Goal: Task Accomplishment & Management: Manage account settings

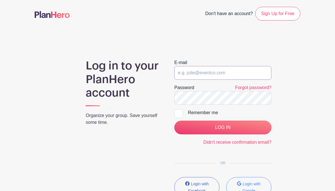
click at [198, 72] on input "email" at bounding box center [222, 73] width 97 height 14
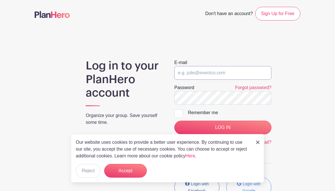
type input "[EMAIL_ADDRESS][DOMAIN_NAME]"
click at [128, 170] on button "Accept" at bounding box center [125, 171] width 43 height 14
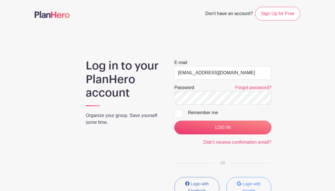
click at [177, 113] on input "Remember me" at bounding box center [176, 111] width 4 height 4
checkbox input "true"
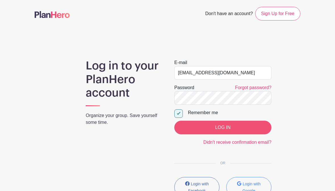
click at [223, 126] on input "LOG IN" at bounding box center [222, 127] width 97 height 14
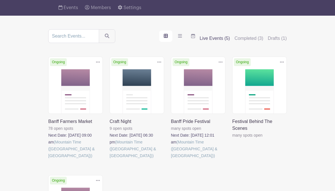
scroll to position [42, 0]
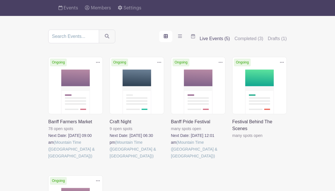
click at [48, 159] on link at bounding box center [48, 159] width 0 height 0
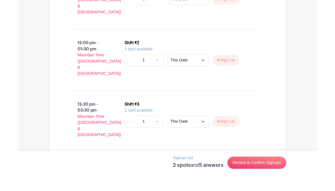
scroll to position [542, 0]
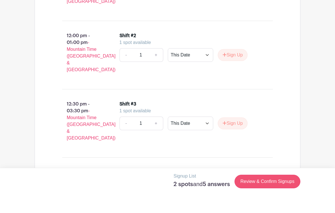
click at [291, 190] on link "Review & Confirm Signups" at bounding box center [268, 199] width 66 height 14
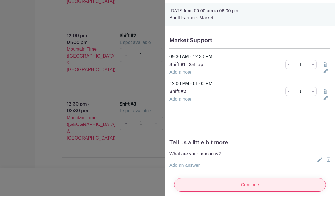
click at [279, 190] on input "Continue" at bounding box center [250, 202] width 152 height 14
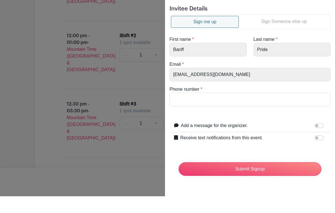
click at [35, 162] on div at bounding box center [167, 106] width 335 height 213
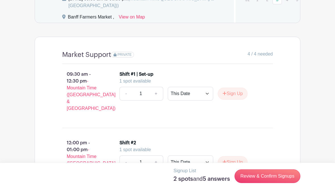
scroll to position [452, 0]
click at [122, 57] on span "PRIVATE" at bounding box center [125, 55] width 14 height 4
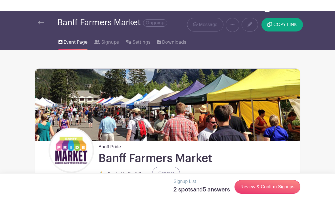
scroll to position [0, 0]
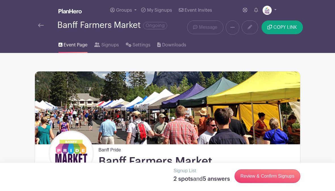
click at [234, 26] on icon at bounding box center [233, 27] width 4 height 5
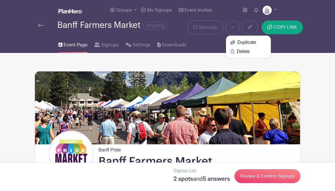
click at [196, 46] on div "Event Page Signups Settings Downloads" at bounding box center [167, 44] width 273 height 18
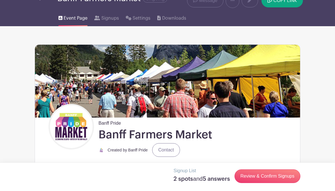
scroll to position [3, 0]
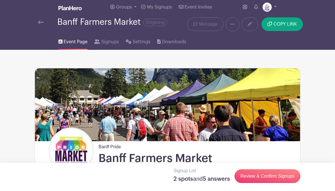
click at [233, 25] on icon at bounding box center [233, 24] width 4 height 5
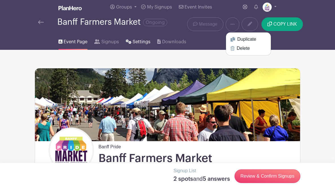
click at [133, 43] on span "Settings" at bounding box center [142, 41] width 18 height 7
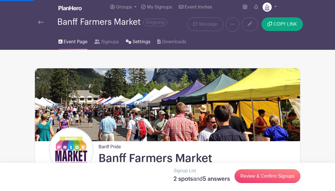
click at [135, 45] on span "Settings" at bounding box center [142, 41] width 18 height 7
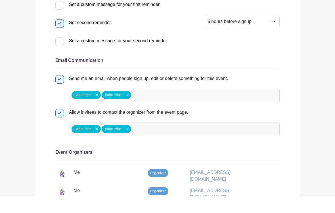
scroll to position [199, 0]
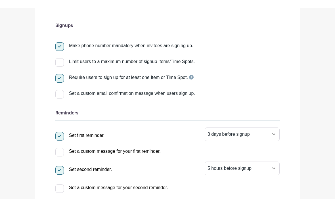
scroll to position [0, 0]
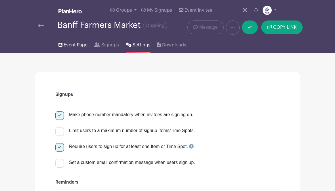
click at [69, 47] on span "Event Page" at bounding box center [76, 44] width 24 height 7
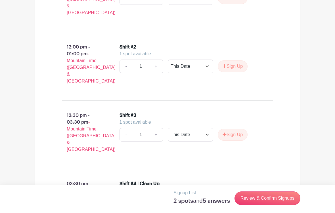
click at [203, 190] on h5 "2 spots and 5 answers" at bounding box center [202, 201] width 56 height 7
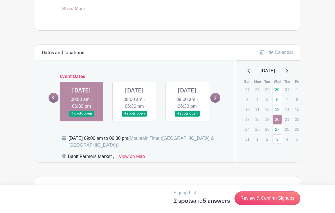
scroll to position [315, 0]
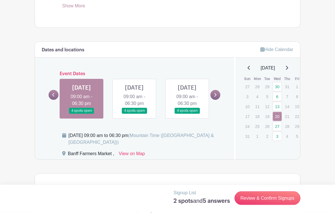
click at [287, 66] on icon at bounding box center [286, 68] width 3 height 5
click at [295, 85] on p "5" at bounding box center [297, 86] width 9 height 9
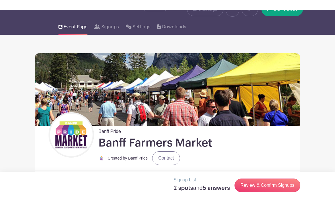
scroll to position [0, 0]
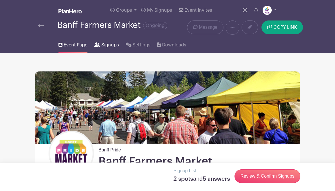
click at [107, 48] on span "Signups" at bounding box center [110, 44] width 18 height 7
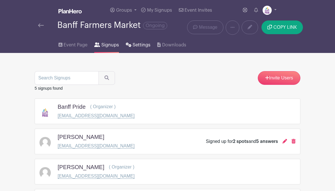
click at [135, 46] on span "Settings" at bounding box center [142, 44] width 18 height 7
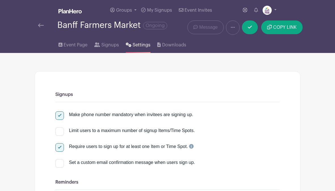
click at [230, 26] on link at bounding box center [233, 27] width 14 height 14
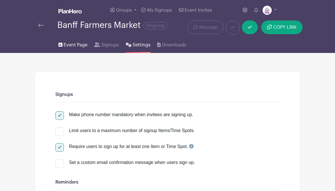
click at [66, 51] on link "Event Page" at bounding box center [73, 44] width 29 height 18
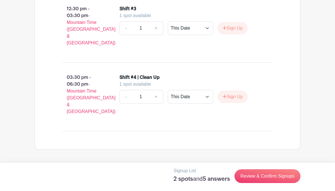
scroll to position [632, 0]
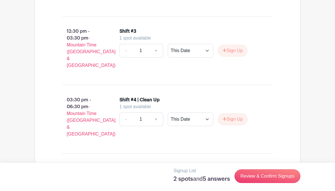
click at [123, 112] on link "-" at bounding box center [126, 119] width 13 height 14
click at [124, 112] on link "-" at bounding box center [126, 119] width 13 height 14
click at [280, 176] on link "Review & Confirm Signups" at bounding box center [268, 176] width 66 height 14
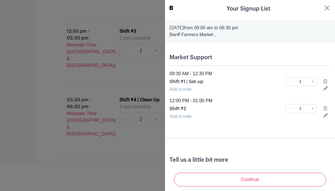
scroll to position [0, 0]
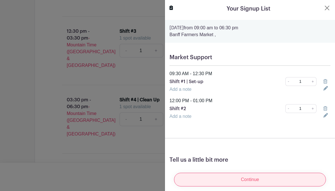
click at [282, 181] on input "Continue" at bounding box center [250, 179] width 152 height 14
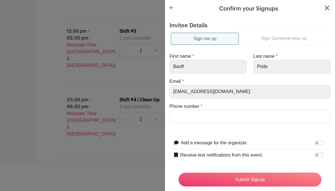
click at [324, 9] on button "Close" at bounding box center [327, 8] width 7 height 7
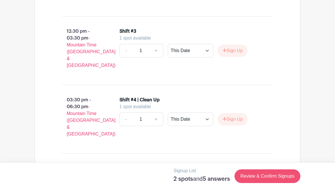
click at [273, 177] on link "Review & Confirm Signups" at bounding box center [268, 176] width 66 height 14
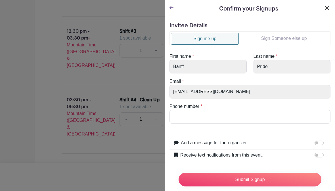
click at [326, 7] on button "Close" at bounding box center [327, 8] width 7 height 7
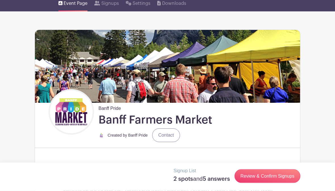
scroll to position [39, 0]
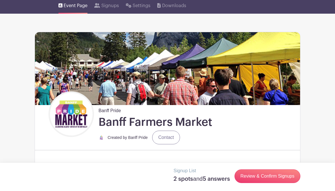
click at [116, 119] on h1 "Banff Farmers Market" at bounding box center [156, 122] width 114 height 14
click at [64, 112] on img at bounding box center [71, 114] width 43 height 43
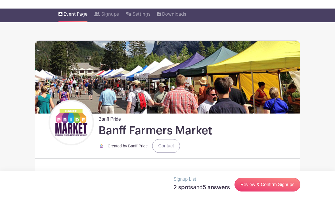
scroll to position [0, 0]
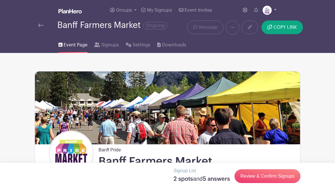
click at [271, 9] on img at bounding box center [267, 10] width 9 height 9
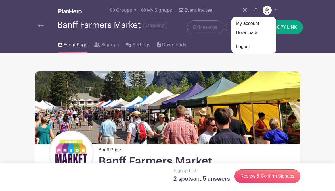
click at [305, 11] on nav "Groups All Groups Banff Pride Banff Pride Festival 2025 Add New Group My Signup…" at bounding box center [167, 26] width 335 height 53
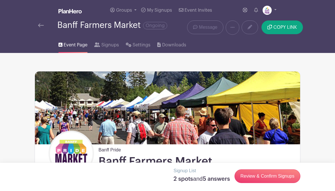
click at [91, 28] on div "Banff Farmers Market Ongoing" at bounding box center [112, 24] width 110 height 9
click at [159, 26] on span "Ongoing" at bounding box center [155, 25] width 24 height 7
click at [40, 26] on img at bounding box center [41, 25] width 6 height 4
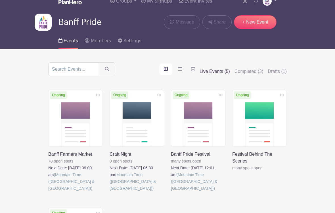
scroll to position [9, 0]
click at [48, 190] on link at bounding box center [48, 192] width 0 height 0
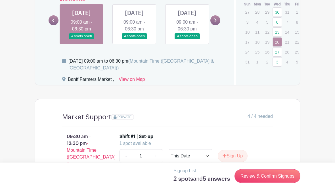
click at [216, 22] on link at bounding box center [215, 21] width 10 height 10
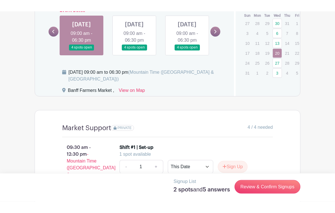
scroll to position [390, 0]
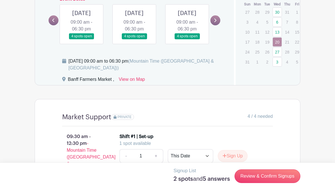
click at [216, 22] on icon at bounding box center [215, 20] width 3 height 4
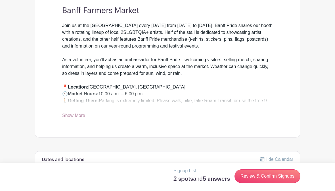
scroll to position [205, 0]
click at [74, 115] on link "Show More" at bounding box center [73, 116] width 23 height 7
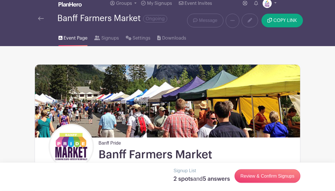
scroll to position [0, 0]
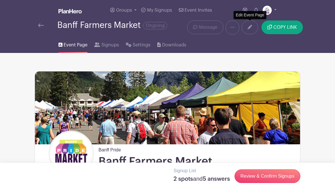
click at [250, 29] on icon at bounding box center [250, 27] width 5 height 5
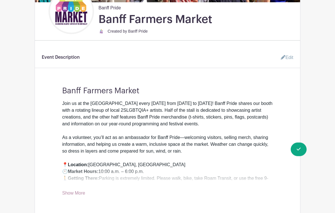
scroll to position [142, 0]
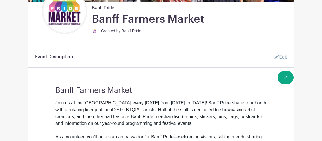
click at [293, 91] on turbo-frame "Event Description Edit Banff Farmers Market Join us at the Banff Farmers Market…" at bounding box center [160, 124] width 265 height 145
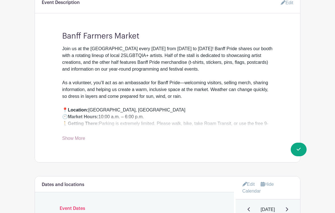
scroll to position [216, 0]
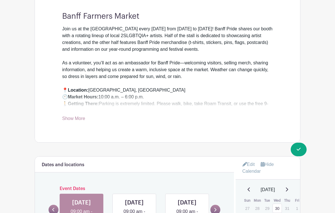
click at [72, 121] on link "Show More" at bounding box center [73, 119] width 23 height 7
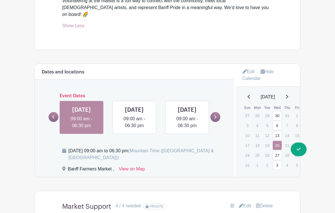
scroll to position [463, 0]
click at [247, 67] on link "Edit" at bounding box center [249, 71] width 12 height 9
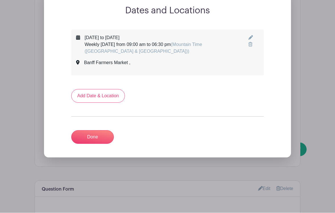
scroll to position [547, 0]
click at [95, 89] on link "Add Date & Location" at bounding box center [98, 96] width 54 height 14
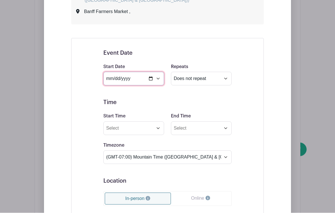
click at [157, 72] on input "date" at bounding box center [133, 79] width 61 height 14
type input "2025-09-06"
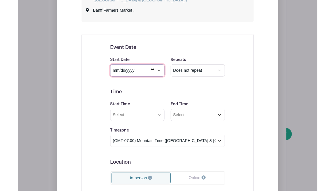
scroll to position [620, 0]
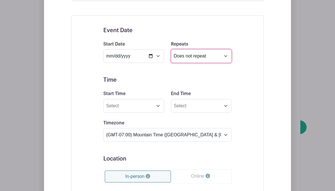
click at [206, 50] on select "Does not repeat Daily Weekly Monthly on day 6 Monthly on the first Saturday Oth…" at bounding box center [201, 56] width 61 height 14
select select "other"
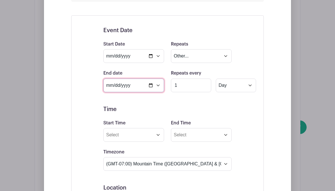
click at [136, 80] on input "2025-09-17" at bounding box center [133, 85] width 61 height 14
type input "[DATE]"
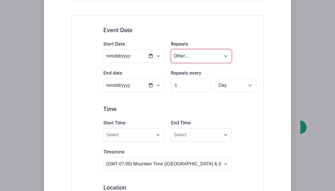
click at [205, 49] on select "Does not repeat Daily Weekly Monthly on day 6 Monthly on the first Saturday Oth…" at bounding box center [201, 56] width 61 height 14
select select "once"
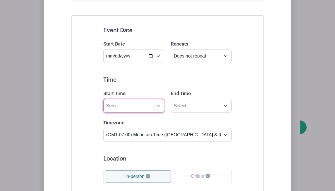
click at [122, 100] on input "Start Time" at bounding box center [133, 106] width 61 height 14
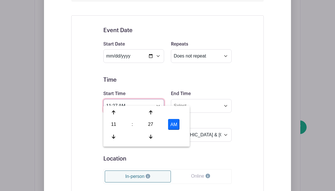
scroll to position [620, 0]
click at [114, 124] on div "11" at bounding box center [114, 124] width 18 height 11
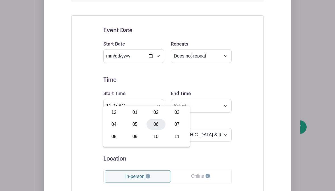
click at [158, 126] on div "06" at bounding box center [156, 124] width 19 height 11
click at [149, 125] on div "27" at bounding box center [150, 124] width 18 height 11
click at [114, 111] on div "00" at bounding box center [114, 112] width 19 height 11
type input "6:00 AM"
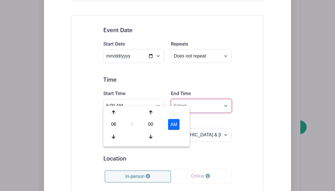
click at [202, 100] on input "End Time" at bounding box center [201, 106] width 61 height 14
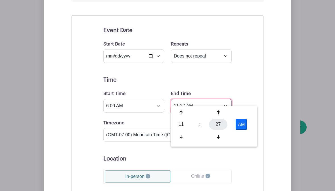
click at [219, 124] on div "27" at bounding box center [218, 124] width 18 height 11
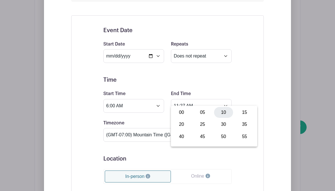
click at [224, 113] on div "10" at bounding box center [223, 112] width 19 height 11
click at [242, 124] on button "AM" at bounding box center [241, 124] width 11 height 11
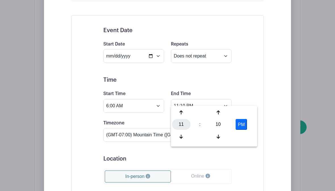
click at [178, 125] on div "11" at bounding box center [181, 124] width 18 height 11
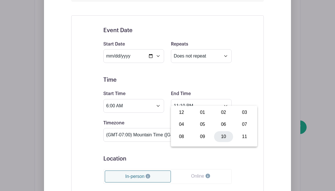
click at [225, 136] on div "10" at bounding box center [223, 136] width 19 height 11
click at [219, 124] on div "10" at bounding box center [218, 124] width 18 height 11
click at [180, 110] on div "00" at bounding box center [181, 112] width 19 height 11
type input "10:00 PM"
click at [250, 84] on div "Event Date Start Date 2025-09-06 Repeats Does not repeat Daily Weekly Monthly o…" at bounding box center [167, 162] width 193 height 295
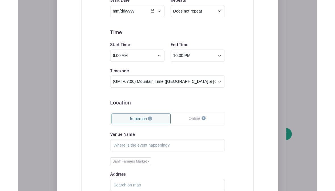
scroll to position [687, 0]
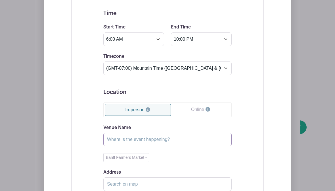
click at [165, 133] on input "Venue Name" at bounding box center [167, 139] width 128 height 14
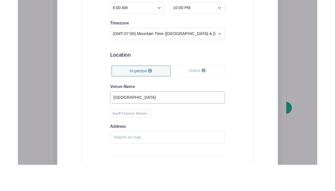
scroll to position [710, 0]
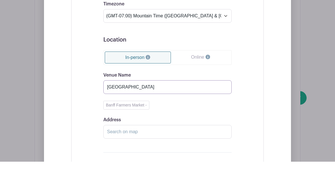
type input "Central Park"
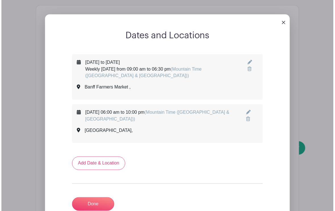
scroll to position [522, 0]
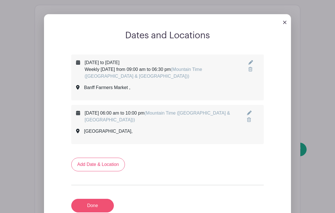
click at [93, 190] on link "Done" at bounding box center [92, 206] width 43 height 14
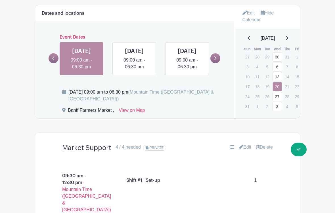
click at [288, 36] on icon at bounding box center [287, 38] width 2 height 4
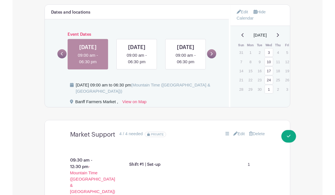
scroll to position [542, 0]
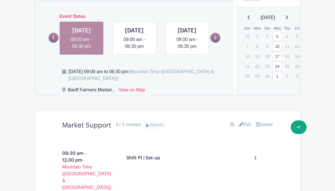
click at [217, 33] on link at bounding box center [215, 38] width 10 height 10
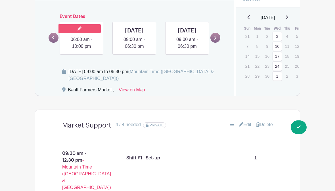
click at [87, 24] on link at bounding box center [79, 28] width 43 height 9
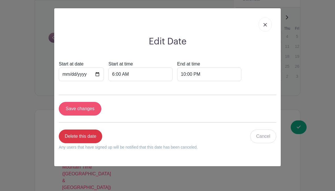
click at [71, 111] on input "Save changes" at bounding box center [80, 109] width 43 height 14
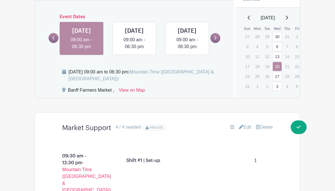
scroll to position [542, 0]
click at [218, 35] on link at bounding box center [215, 38] width 10 height 10
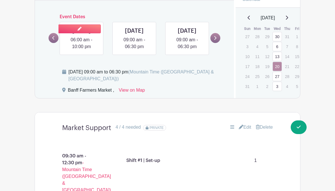
click at [82, 50] on link at bounding box center [82, 50] width 0 height 0
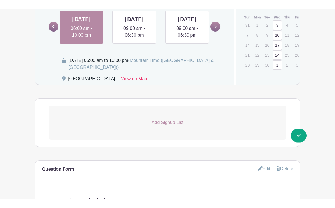
scroll to position [391, 0]
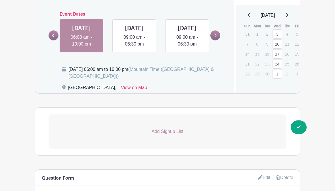
click at [157, 136] on link "Add Signup List" at bounding box center [168, 131] width 238 height 34
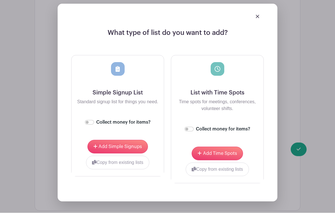
scroll to position [520, 0]
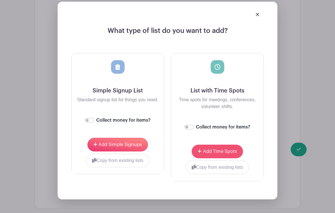
click at [228, 154] on span "Add Time Spots" at bounding box center [220, 151] width 34 height 5
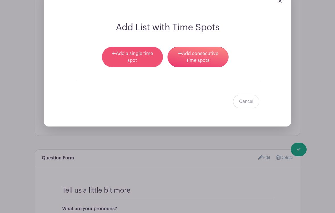
click at [128, 67] on link "Add a single time spot" at bounding box center [132, 57] width 61 height 20
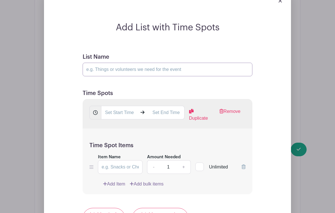
click at [152, 76] on input "List Name" at bounding box center [168, 70] width 170 height 14
type input "Set Up"
click at [117, 120] on input "text" at bounding box center [119, 113] width 36 height 14
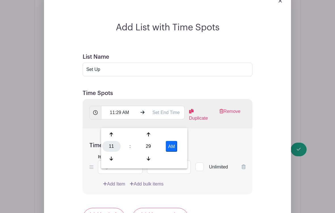
click at [109, 144] on div "11" at bounding box center [111, 146] width 18 height 11
click at [111, 160] on div "08" at bounding box center [111, 158] width 19 height 11
click at [150, 147] on div "29" at bounding box center [148, 146] width 18 height 11
click at [156, 147] on div "30" at bounding box center [153, 146] width 19 height 11
type input "8:30 AM"
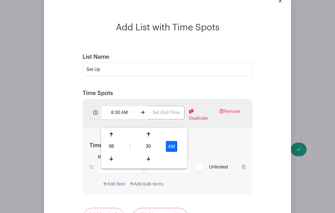
click at [167, 120] on input "text" at bounding box center [166, 113] width 36 height 14
type input "11:30 AM"
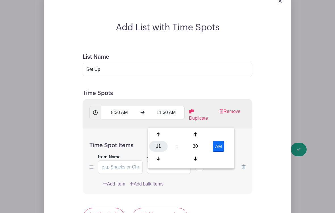
click at [160, 145] on div "11" at bounding box center [158, 146] width 18 height 11
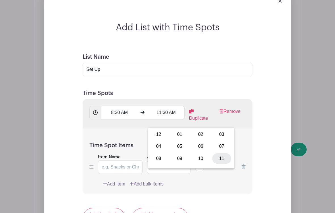
click at [221, 162] on div "11" at bounding box center [221, 158] width 19 height 11
click at [273, 119] on div "Add List with Time Spots List Name Set Up Time Spots 8:30 AM 11:30 AM Duplicate…" at bounding box center [167, 204] width 211 height 365
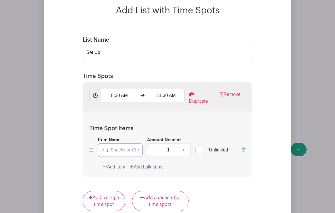
click at [121, 157] on input "Item Name" at bounding box center [120, 150] width 45 height 14
type input "Set Up Crew"
click at [184, 157] on link "+" at bounding box center [184, 151] width 14 height 14
type input "2"
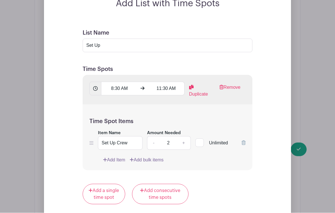
scroll to position [544, 0]
click at [208, 49] on input "Set Up" at bounding box center [168, 45] width 170 height 14
type input "S"
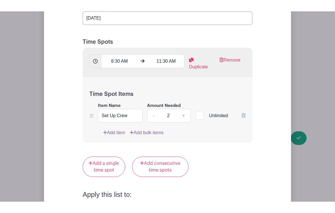
scroll to position [579, 0]
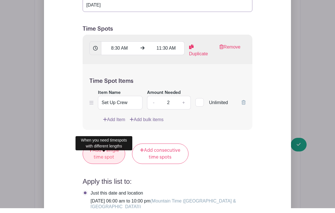
type input "[DATE]"
click at [93, 157] on icon at bounding box center [91, 155] width 4 height 5
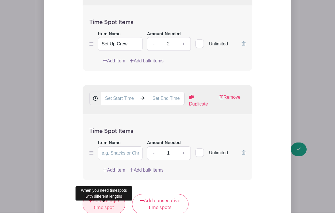
scroll to position [644, 0]
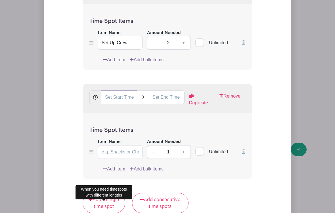
click at [110, 104] on input "text" at bounding box center [119, 98] width 36 height 14
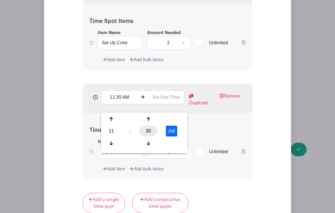
click at [147, 130] on div "30" at bounding box center [148, 131] width 18 height 11
click at [111, 122] on div "00" at bounding box center [111, 119] width 19 height 11
type input "11:00 AM"
click at [165, 104] on input "text" at bounding box center [166, 98] width 36 height 14
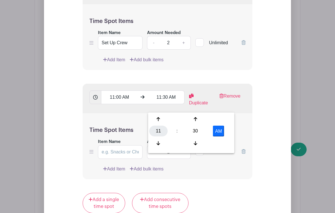
click at [157, 131] on div "11" at bounding box center [158, 131] width 18 height 11
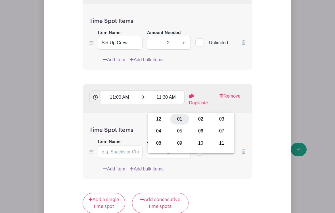
click at [176, 119] on div "01" at bounding box center [179, 119] width 19 height 11
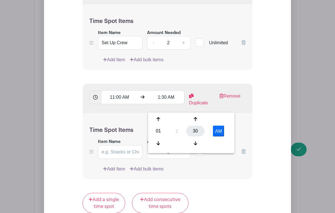
click at [198, 131] on div "30" at bounding box center [195, 131] width 18 height 11
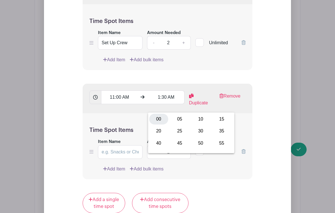
click at [157, 119] on div "00" at bounding box center [158, 119] width 19 height 11
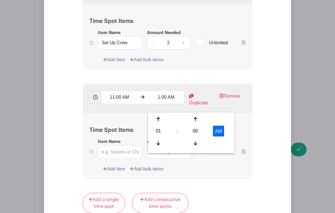
click at [216, 135] on button "AM" at bounding box center [218, 131] width 11 height 11
type input "1:00 PM"
click at [272, 130] on div "Add List with Time Spots List Name Harvest Festival Time Spots 8:30 AM 11:30 AM…" at bounding box center [167, 135] width 211 height 474
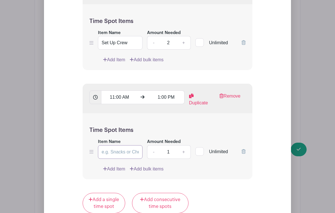
click at [113, 159] on input "Item Name" at bounding box center [120, 152] width 45 height 14
type input "Booth"
click at [180, 159] on link "+" at bounding box center [184, 152] width 14 height 14
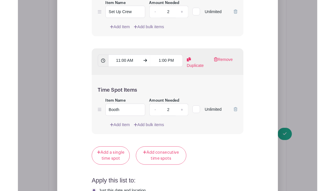
scroll to position [696, 0]
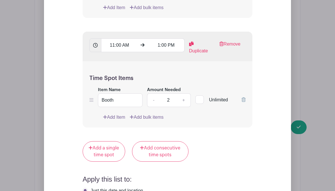
click at [151, 107] on link "-" at bounding box center [153, 100] width 13 height 14
type input "1"
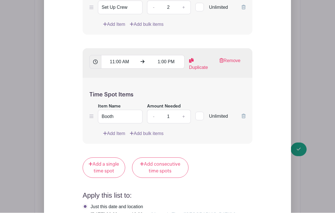
scroll to position [684, 0]
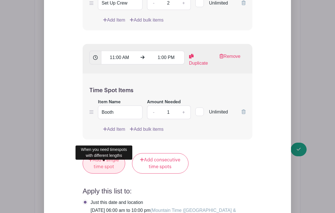
click at [96, 174] on link "Add a single time spot" at bounding box center [104, 163] width 43 height 20
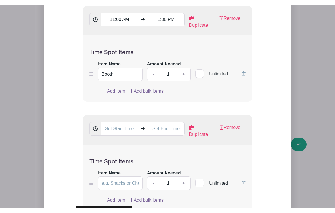
scroll to position [717, 0]
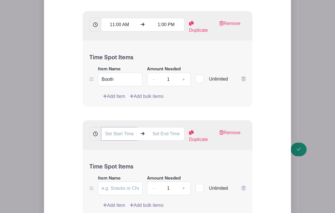
click at [109, 140] on input "text" at bounding box center [119, 134] width 36 height 14
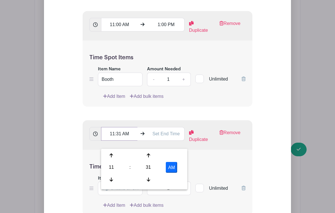
scroll to position [716, 0]
click at [112, 167] on div "11" at bounding box center [111, 167] width 18 height 11
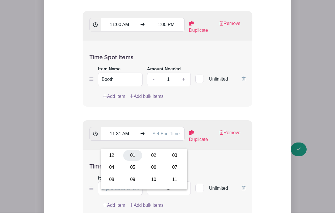
click at [136, 155] on div "01" at bounding box center [132, 156] width 19 height 11
type input "1:31 AM"
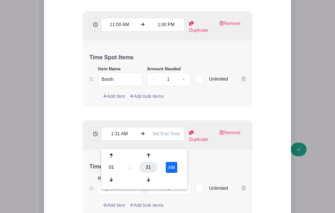
click at [151, 169] on div "31" at bounding box center [148, 167] width 18 height 11
click at [160, 141] on input "text" at bounding box center [166, 134] width 36 height 14
type input "11:32 AM"
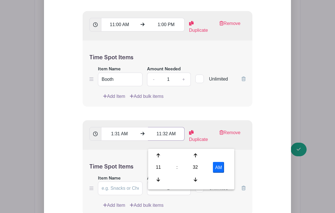
scroll to position [716, 0]
click at [114, 141] on input "1:31 AM" at bounding box center [119, 135] width 36 height 14
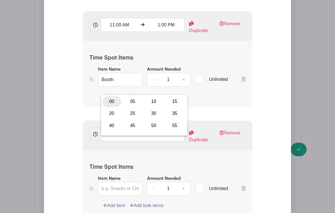
click at [110, 100] on div "00" at bounding box center [111, 101] width 19 height 11
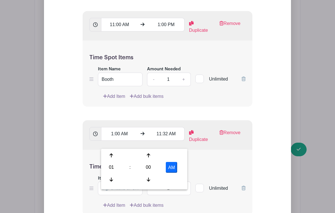
click at [172, 166] on button "AM" at bounding box center [171, 167] width 11 height 11
type input "1:00 PM"
click at [166, 141] on input "11:32 AM" at bounding box center [166, 134] width 36 height 14
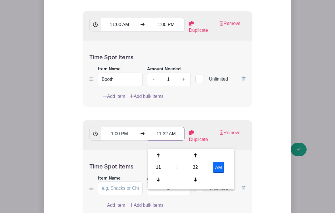
scroll to position [716, 0]
click at [155, 166] on div "11" at bounding box center [158, 167] width 18 height 11
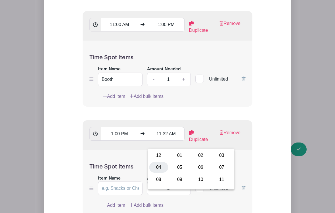
click at [157, 168] on div "04" at bounding box center [158, 167] width 19 height 11
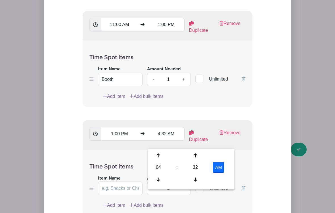
click at [219, 166] on button "AM" at bounding box center [218, 167] width 11 height 11
click at [198, 169] on div "32" at bounding box center [195, 167] width 18 height 11
click at [159, 154] on div "00" at bounding box center [158, 155] width 19 height 11
type input "4:00 PM"
click at [265, 173] on div "Add List with Time Spots List Name Harvest Festival Time Spots 8:30 AM 11:30 AM…" at bounding box center [167, 116] width 211 height 583
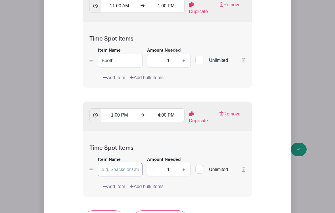
click at [118, 177] on input "Item Name" at bounding box center [120, 170] width 45 height 14
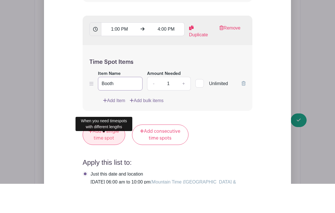
type input "Booth"
click at [100, 154] on link "Add a single time spot" at bounding box center [104, 164] width 43 height 20
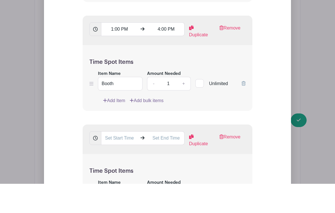
scroll to position [821, 0]
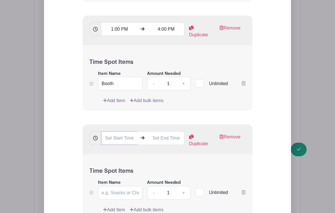
click at [110, 145] on input "text" at bounding box center [119, 139] width 36 height 14
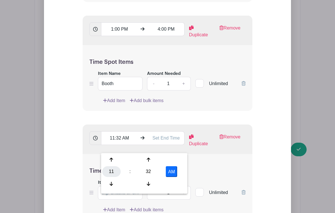
click at [110, 172] on div "11" at bounding box center [111, 171] width 18 height 11
click at [111, 174] on div "04" at bounding box center [111, 171] width 19 height 11
click at [155, 176] on div "32" at bounding box center [148, 171] width 18 height 11
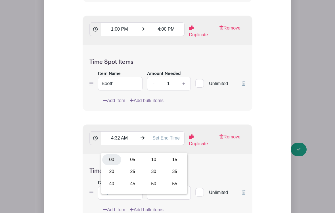
click at [114, 161] on div "00" at bounding box center [111, 160] width 19 height 11
click at [171, 172] on button "AM" at bounding box center [171, 171] width 11 height 11
type input "4:00 PM"
click at [167, 145] on input "text" at bounding box center [166, 139] width 36 height 14
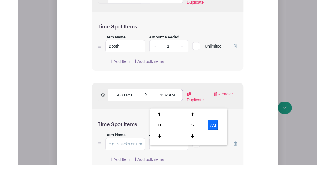
scroll to position [847, 0]
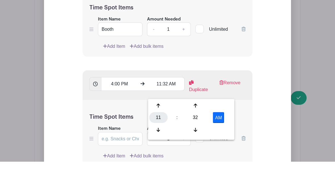
click at [158, 141] on div "11" at bounding box center [158, 146] width 18 height 11
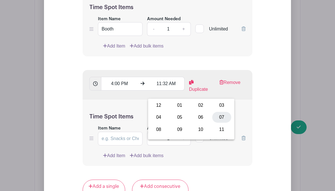
click at [221, 118] on div "07" at bounding box center [221, 117] width 19 height 11
click at [220, 121] on button "AM" at bounding box center [218, 117] width 11 height 11
click at [195, 118] on div "32" at bounding box center [195, 117] width 18 height 11
click at [160, 104] on div "00" at bounding box center [158, 105] width 19 height 11
type input "7:00 PM"
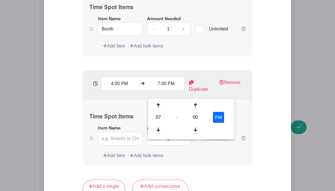
click at [262, 65] on div "Add List with Time Spots List Name Harvest Festival Time Spots 8:30 AM 11:30 AM…" at bounding box center [167, 11] width 211 height 693
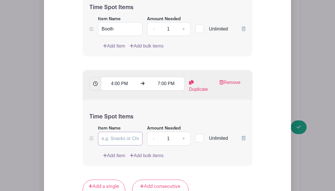
click at [113, 145] on input "Item Name" at bounding box center [120, 139] width 45 height 14
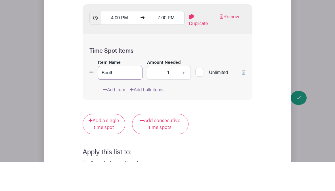
type input "Booth"
click at [112, 116] on link "Add Item" at bounding box center [114, 119] width 22 height 7
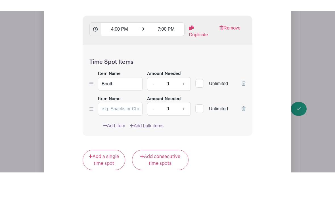
scroll to position [942, 0]
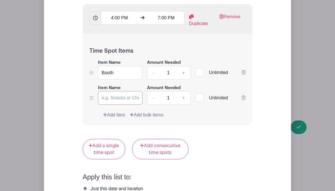
click at [116, 105] on input "Item Name" at bounding box center [120, 98] width 45 height 14
click at [243, 100] on icon at bounding box center [244, 97] width 4 height 5
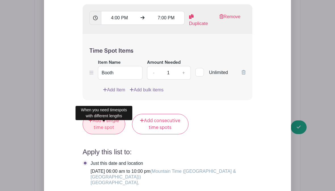
click at [104, 134] on link "Add a single time spot" at bounding box center [104, 124] width 43 height 20
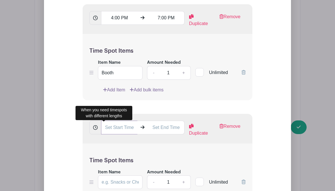
click at [110, 134] on input "text" at bounding box center [119, 127] width 36 height 14
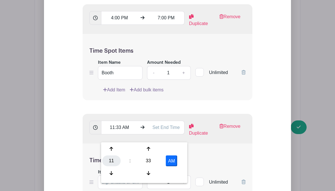
click at [111, 161] on div "11" at bounding box center [111, 160] width 18 height 11
click at [176, 162] on div "07" at bounding box center [174, 160] width 19 height 11
click at [151, 163] on div "33" at bounding box center [148, 160] width 18 height 11
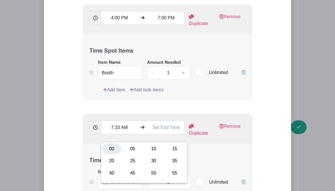
click at [113, 147] on div "00" at bounding box center [111, 148] width 19 height 11
click at [171, 159] on button "AM" at bounding box center [171, 160] width 11 height 11
type input "7:00 PM"
click at [162, 134] on input "text" at bounding box center [166, 127] width 36 height 14
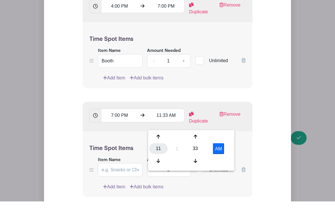
click at [157, 155] on div "11" at bounding box center [158, 160] width 18 height 11
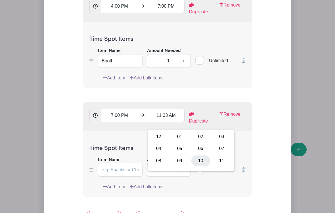
click at [203, 160] on div "10" at bounding box center [200, 161] width 19 height 11
click at [197, 149] on div "33" at bounding box center [195, 148] width 18 height 11
click at [159, 140] on div "00" at bounding box center [158, 137] width 19 height 11
click at [219, 149] on button "AM" at bounding box center [218, 148] width 11 height 11
type input "10:00 PM"
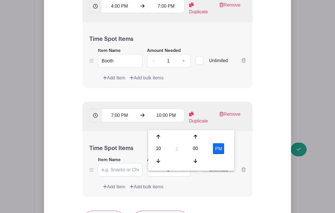
click at [122, 143] on div "Time Spot Items Item Name Amount Needed - 1 + Unlimited Add Item Add bulk items" at bounding box center [168, 165] width 170 height 66
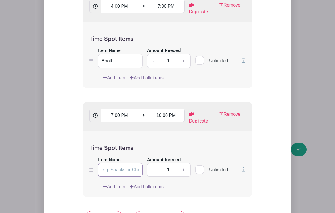
click at [110, 177] on input "Item Name" at bounding box center [120, 170] width 45 height 14
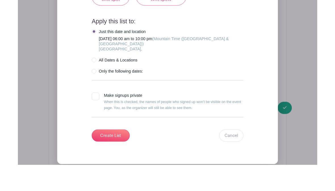
scroll to position [1172, 0]
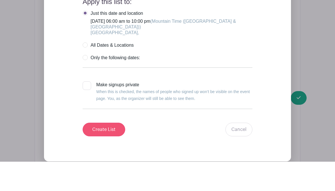
type input "Booth / Clean Up"
click at [97, 152] on input "Create List" at bounding box center [104, 159] width 43 height 14
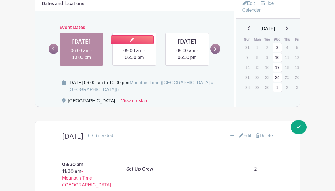
scroll to position [378, 0]
click at [134, 61] on link at bounding box center [134, 61] width 0 height 0
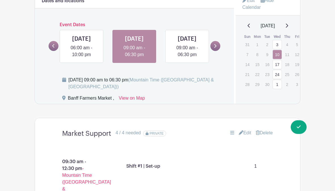
scroll to position [381, 0]
click at [82, 58] on link at bounding box center [82, 58] width 0 height 0
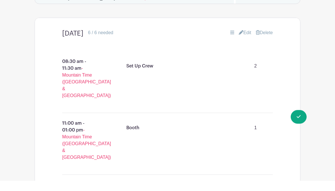
scroll to position [481, 0]
click at [244, 36] on link "Edit" at bounding box center [245, 32] width 12 height 7
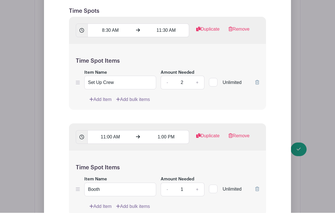
scroll to position [610, 0]
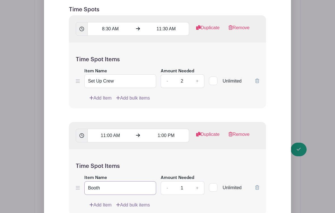
click at [91, 190] on input "Booth" at bounding box center [120, 189] width 72 height 14
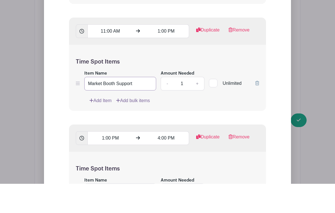
click at [89, 106] on input "Market Booth Support" at bounding box center [120, 113] width 72 height 14
click at [90, 106] on input "Market Booth Support" at bounding box center [120, 113] width 72 height 14
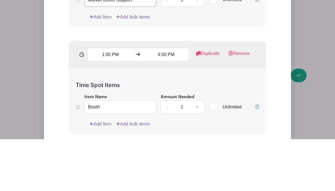
scroll to position [769, 0]
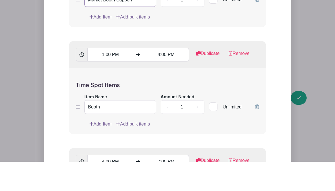
type input "Market Booth Support"
click at [93, 129] on input "Booth" at bounding box center [120, 136] width 72 height 14
paste input "Market Booth Support"
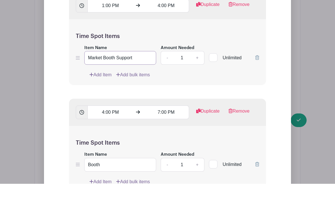
scroll to position [827, 0]
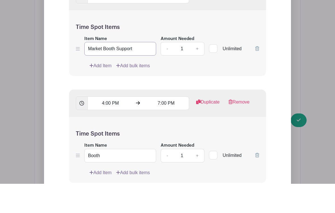
type input "Market Booth Support"
click at [91, 178] on input "Booth" at bounding box center [120, 185] width 72 height 14
paste input "Market Booth Support"
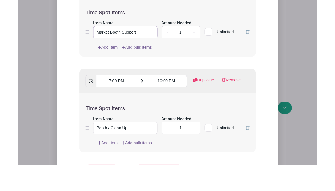
scroll to position [958, 0]
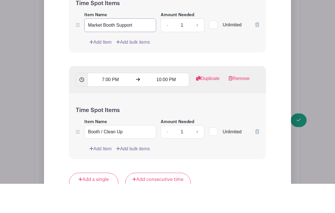
type input "Market Booth Support"
click at [93, 155] on input "Booth / Clean Up" at bounding box center [120, 162] width 72 height 14
paste input "Market Booth Support"
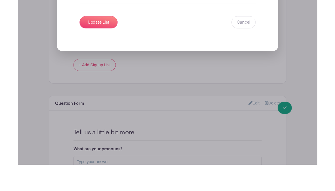
scroll to position [1302, 0]
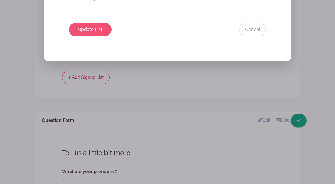
type input "Market Booth Support / Clean Up"
click at [101, 30] on input "Update List" at bounding box center [90, 37] width 43 height 14
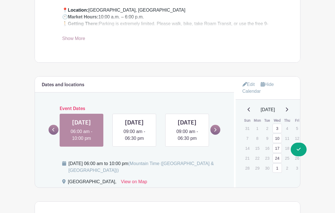
scroll to position [297, 0]
click at [250, 83] on link "Edit" at bounding box center [249, 84] width 12 height 9
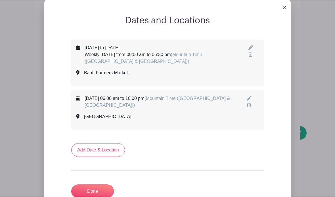
scroll to position [389, 0]
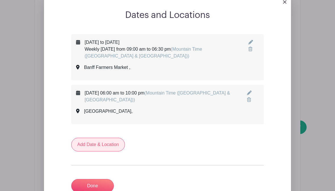
click at [87, 146] on link "Add Date & Location" at bounding box center [98, 144] width 54 height 14
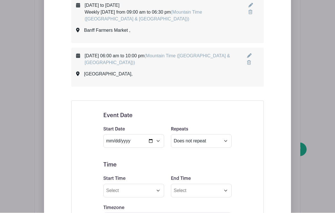
scroll to position [426, 0]
click at [155, 137] on input "date" at bounding box center [133, 141] width 61 height 14
type input "[DATE]"
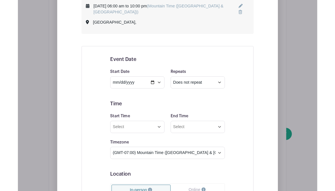
scroll to position [498, 0]
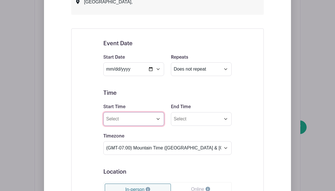
click at [140, 118] on input "Start Time" at bounding box center [133, 119] width 61 height 14
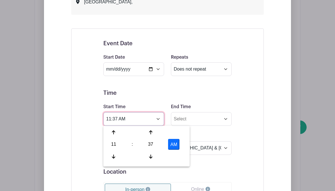
scroll to position [497, 0]
click at [155, 144] on div "37" at bounding box center [150, 144] width 18 height 11
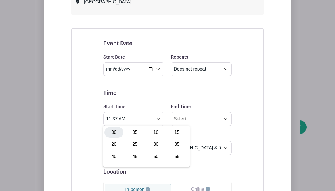
click at [117, 130] on div "00" at bounding box center [114, 132] width 19 height 11
type input "11:00 AM"
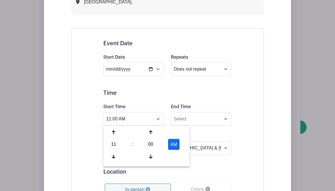
click at [268, 100] on div "May 21, 2025 to October 01, 2025 Weekly on Wednesday from 09:00 am to 06:30 pm …" at bounding box center [168, 124] width 220 height 398
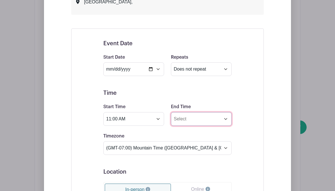
click at [185, 118] on input "End Time" at bounding box center [201, 119] width 61 height 14
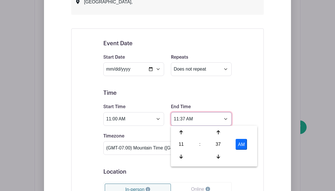
scroll to position [497, 0]
click at [183, 145] on div "11" at bounding box center [181, 144] width 18 height 11
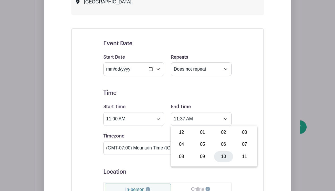
click at [224, 155] on div "10" at bounding box center [223, 156] width 19 height 11
click at [220, 145] on div "37" at bounding box center [218, 144] width 18 height 11
click at [182, 134] on div "00" at bounding box center [181, 132] width 19 height 11
click at [242, 145] on button "AM" at bounding box center [241, 144] width 11 height 11
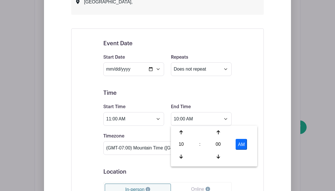
type input "10:00 PM"
click at [242, 92] on div "Event Date Start Date 2025-09-07 Repeats Does not repeat Daily Weekly Monthly o…" at bounding box center [168, 175] width 156 height 285
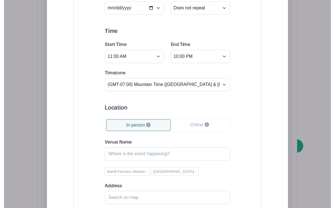
scroll to position [581, 0]
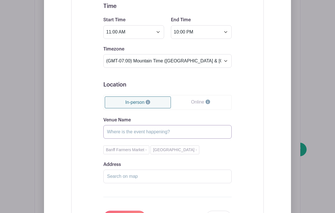
click at [214, 132] on input "Venue Name" at bounding box center [167, 132] width 128 height 14
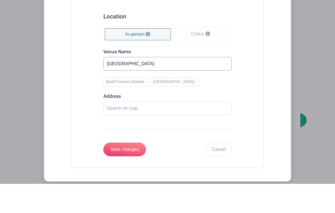
scroll to position [624, 0]
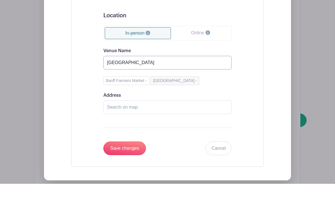
type input "Central Park"
click at [167, 106] on button "Central Park -" at bounding box center [175, 110] width 49 height 9
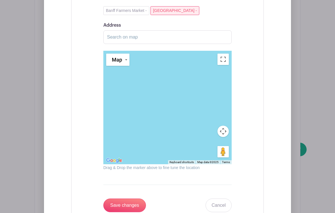
scroll to position [724, 0]
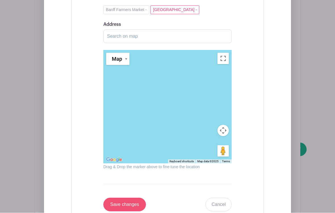
click at [125, 190] on input "Save changes" at bounding box center [124, 205] width 43 height 14
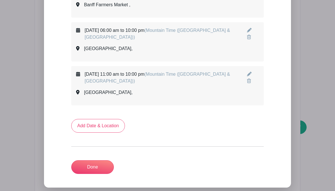
scroll to position [449, 0]
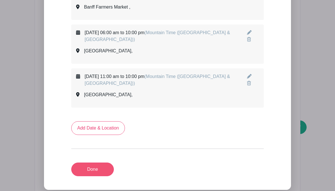
click at [89, 170] on link "Done" at bounding box center [92, 169] width 43 height 14
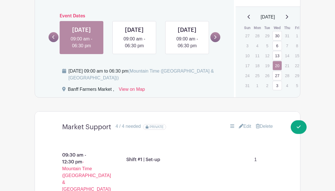
scroll to position [362, 0]
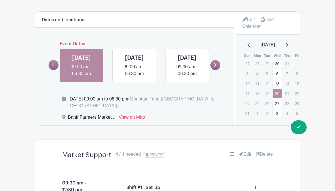
click at [287, 47] on icon at bounding box center [286, 44] width 3 height 5
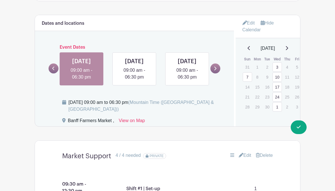
scroll to position [358, 0]
click at [247, 78] on link "7" at bounding box center [247, 76] width 9 height 9
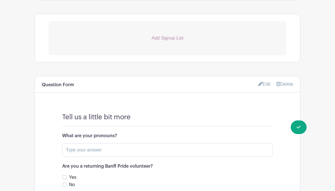
scroll to position [484, 0]
click at [165, 42] on p "Add Signup List" at bounding box center [168, 38] width 238 height 7
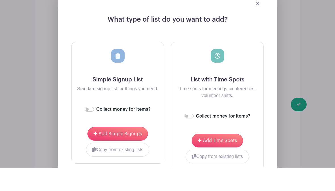
scroll to position [531, 0]
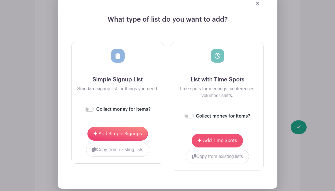
click at [213, 143] on span "Add Time Spots" at bounding box center [220, 140] width 34 height 5
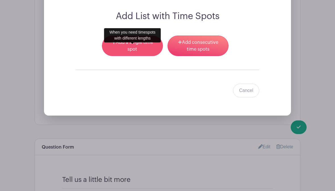
click at [126, 54] on link "Add a single time spot" at bounding box center [132, 46] width 61 height 20
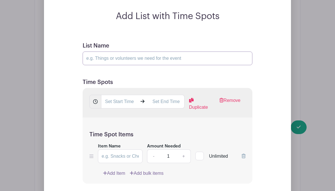
click at [129, 65] on input "List Name" at bounding box center [168, 58] width 170 height 14
type input "[DATE]"
click at [109, 109] on input "text" at bounding box center [119, 102] width 36 height 14
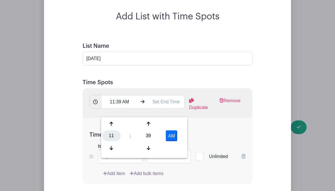
click at [112, 136] on div "11" at bounding box center [111, 135] width 18 height 11
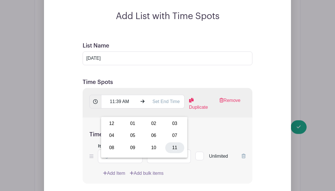
click at [174, 148] on div "11" at bounding box center [174, 147] width 19 height 11
click at [148, 134] on div "39" at bounding box center [148, 135] width 18 height 11
click at [110, 124] on div "00" at bounding box center [111, 123] width 19 height 11
type input "11:00 AM"
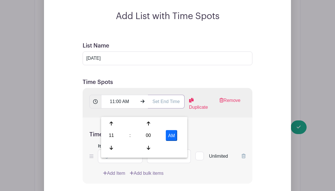
click at [167, 108] on input "text" at bounding box center [166, 102] width 36 height 14
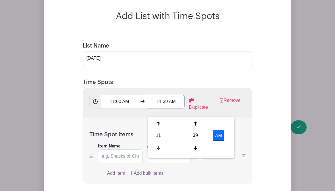
scroll to position [531, 0]
click at [159, 135] on div "11" at bounding box center [158, 135] width 18 height 11
click at [199, 126] on div "02" at bounding box center [200, 123] width 19 height 11
click at [194, 137] on div "39" at bounding box center [195, 135] width 18 height 11
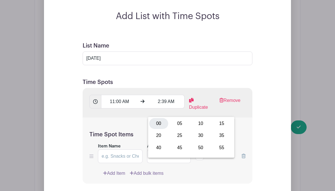
click at [157, 123] on div "00" at bounding box center [158, 123] width 19 height 11
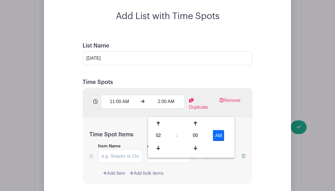
click at [218, 134] on button "AM" at bounding box center [218, 135] width 11 height 11
type input "2:00 PM"
click at [268, 147] on div "Add List with Time Spots List Name Harvest Festival Time Spots 11:00 AM 2:00 PM…" at bounding box center [167, 193] width 211 height 365
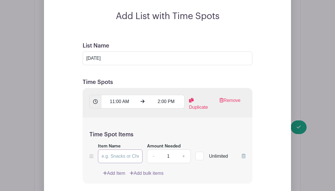
click at [123, 163] on input "Item Name" at bounding box center [120, 156] width 45 height 14
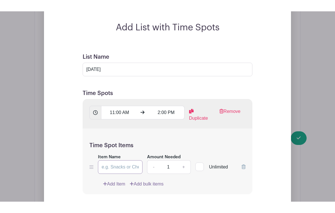
scroll to position [585, 0]
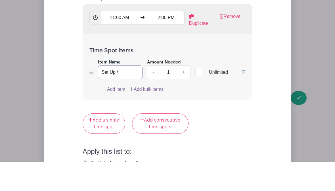
paste input "Market Booth Support"
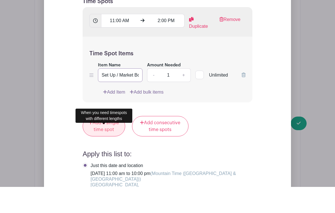
type input "Set Up / Market Booth Support"
click at [99, 142] on link "Add a single time spot" at bounding box center [104, 152] width 43 height 20
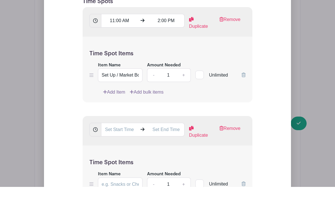
scroll to position [612, 0]
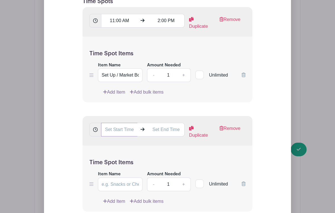
click at [109, 137] on input "text" at bounding box center [119, 130] width 36 height 14
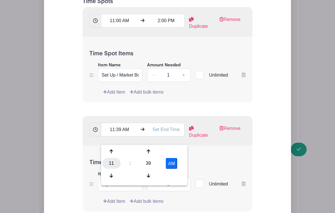
click at [110, 162] on div "11" at bounding box center [111, 163] width 18 height 11
click at [155, 153] on div "02" at bounding box center [153, 151] width 19 height 11
click at [148, 164] on div "39" at bounding box center [148, 163] width 18 height 11
click at [110, 158] on div "20" at bounding box center [111, 163] width 19 height 11
click at [171, 165] on button "AM" at bounding box center [171, 163] width 11 height 11
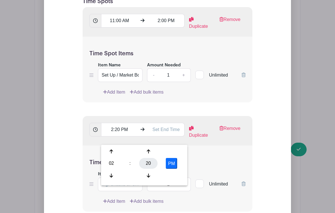
click at [149, 164] on div "20" at bounding box center [148, 163] width 18 height 11
click at [113, 151] on div "00" at bounding box center [111, 151] width 19 height 11
type input "2:00 PM"
click at [166, 137] on input "text" at bounding box center [166, 130] width 36 height 14
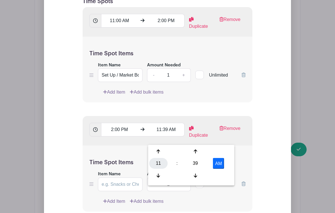
click at [155, 164] on div "11" at bounding box center [158, 163] width 18 height 11
click at [180, 165] on div "05" at bounding box center [179, 163] width 19 height 11
click at [195, 166] on div "39" at bounding box center [195, 163] width 18 height 11
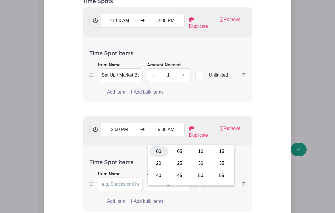
click at [158, 155] on div "00" at bounding box center [158, 151] width 19 height 11
click at [218, 164] on button "AM" at bounding box center [218, 163] width 11 height 11
type input "5:00 PM"
click at [264, 129] on div "Add List with Time Spots List Name [DATE] Time Spots 11:00 AM 2:00 PM Duplicate…" at bounding box center [167, 167] width 211 height 474
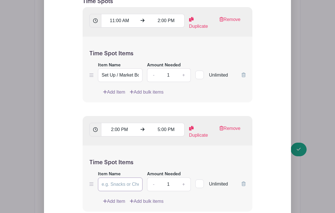
click at [115, 190] on input "Item Name" at bounding box center [120, 185] width 45 height 14
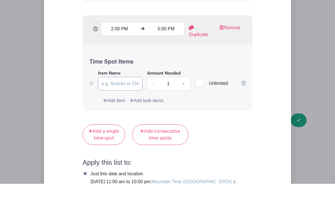
paste input "Market Booth Support"
type input "Market Booth Support"
click at [115, 127] on link "Add Item" at bounding box center [114, 130] width 22 height 7
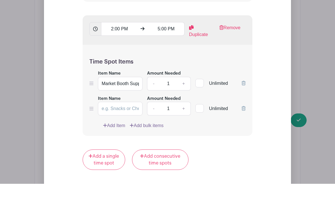
scroll to position [712, 0]
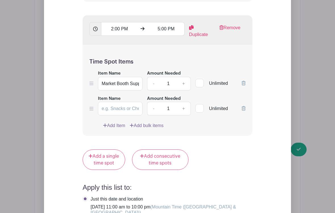
click at [245, 111] on link at bounding box center [244, 108] width 4 height 5
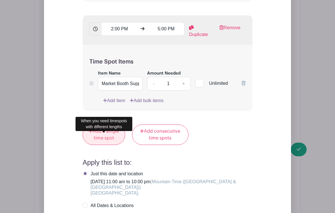
click at [103, 145] on link "Add a single time spot" at bounding box center [104, 135] width 43 height 20
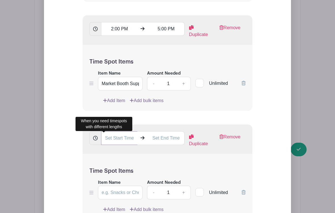
click at [116, 145] on input "text" at bounding box center [119, 139] width 36 height 14
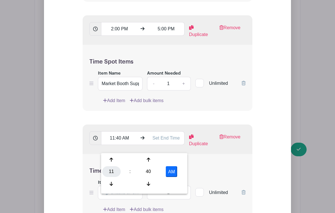
click at [110, 169] on div "11" at bounding box center [111, 171] width 18 height 11
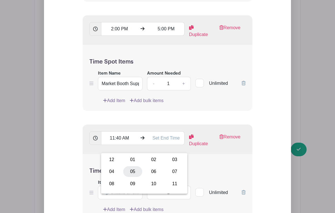
click at [134, 170] on div "05" at bounding box center [132, 171] width 19 height 11
click at [149, 174] on div "40" at bounding box center [148, 171] width 18 height 11
click at [110, 160] on div "00" at bounding box center [111, 160] width 19 height 11
click at [172, 173] on button "AM" at bounding box center [171, 171] width 11 height 11
type input "5:00 PM"
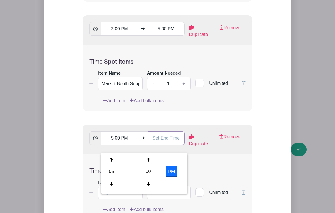
click at [170, 145] on input "text" at bounding box center [166, 139] width 36 height 14
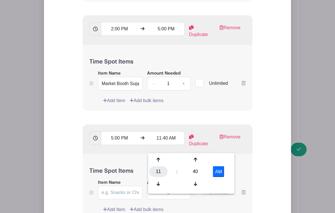
click at [159, 170] on div "11" at bounding box center [158, 171] width 18 height 11
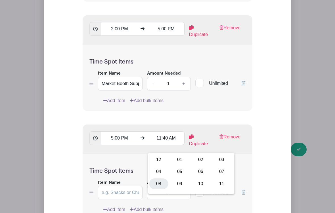
click at [158, 184] on div "08" at bounding box center [158, 184] width 19 height 11
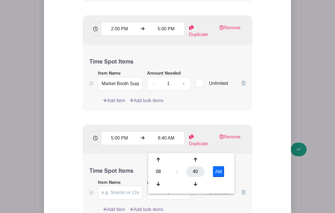
click at [193, 173] on div "40" at bounding box center [195, 171] width 18 height 11
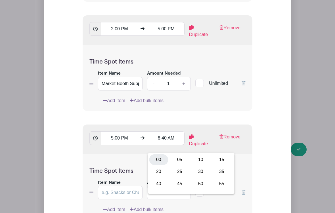
click at [159, 159] on div "00" at bounding box center [158, 160] width 19 height 11
click at [258, 179] on form "List Name [DATE] Time Spots 11:00 AM 2:00 PM Duplicate Remove Time Spot Items I…" at bounding box center [167, 138] width 183 height 568
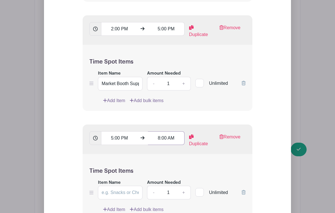
click at [168, 145] on input "8:00 AM" at bounding box center [166, 139] width 36 height 14
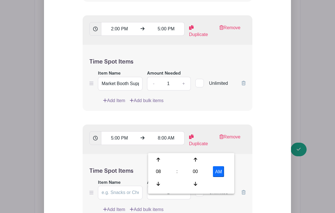
click at [222, 169] on button "AM" at bounding box center [218, 171] width 11 height 11
type input "8:00 PM"
click at [258, 173] on form "List Name [DATE] Time Spots 11:00 AM 2:00 PM Duplicate Remove Time Spot Items I…" at bounding box center [167, 133] width 183 height 559
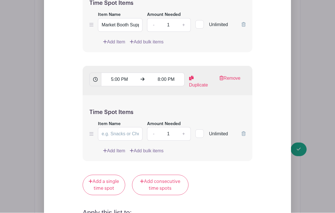
scroll to position [771, 0]
click at [116, 141] on input "Item Name" at bounding box center [120, 134] width 45 height 14
paste input "Market Booth Support"
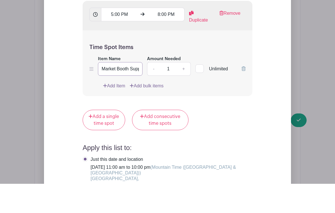
scroll to position [808, 0]
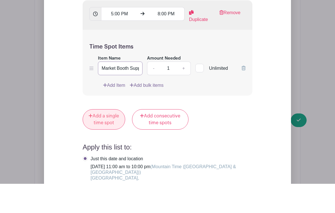
type input "Market Booth Support"
click at [100, 139] on link "Add a single time spot" at bounding box center [104, 149] width 43 height 20
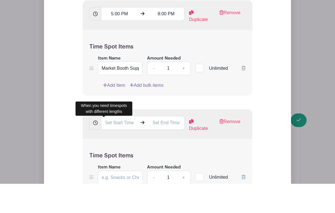
scroll to position [837, 0]
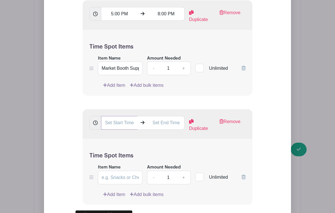
click at [114, 130] on input "text" at bounding box center [119, 123] width 36 height 14
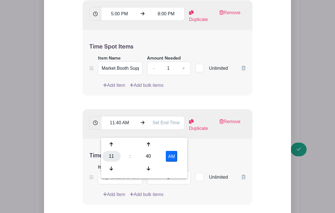
click at [110, 152] on div "11" at bounding box center [111, 156] width 18 height 11
click at [112, 168] on div "08" at bounding box center [111, 168] width 19 height 11
click at [148, 159] on div "40" at bounding box center [148, 156] width 18 height 11
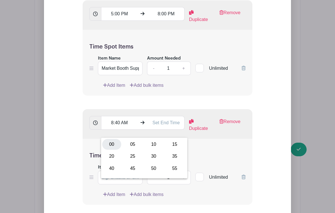
click at [112, 147] on div "00" at bounding box center [111, 144] width 19 height 11
click at [172, 158] on button "AM" at bounding box center [171, 156] width 11 height 11
type input "8:00 PM"
click at [164, 130] on input "text" at bounding box center [166, 123] width 36 height 14
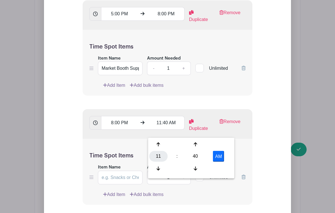
click at [154, 155] on div "11" at bounding box center [158, 156] width 18 height 11
click at [203, 173] on div "10" at bounding box center [200, 168] width 19 height 11
click at [285, 64] on div "Add List with Time Spots List Name [DATE] Time Spots 11:00 AM 2:00 PM Duplicate…" at bounding box center [167, 48] width 247 height 754
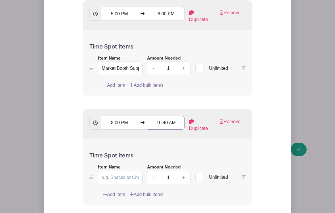
click at [168, 129] on input "10:40 AM" at bounding box center [166, 123] width 36 height 14
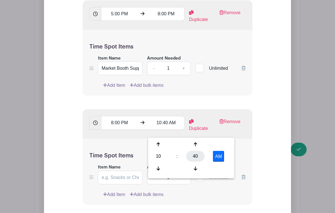
click at [198, 156] on div "40" at bounding box center [195, 156] width 18 height 11
click at [160, 144] on div "00" at bounding box center [158, 144] width 19 height 11
click at [218, 157] on button "AM" at bounding box center [218, 156] width 11 height 11
type input "10:00 PM"
click at [246, 171] on div "Time Spot Items Item Name Amount Needed - 1 + Unlimited Add Item Add bulk items" at bounding box center [168, 172] width 170 height 66
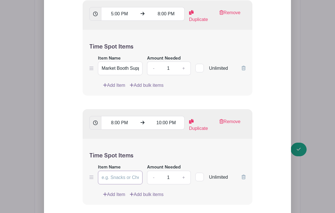
click at [111, 185] on input "Item Name" at bounding box center [120, 178] width 45 height 14
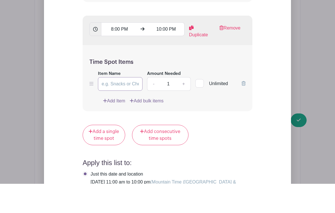
paste input "Market Booth Support"
type input "Market Booth Support / Tear Down"
click at [181, 107] on link "+" at bounding box center [184, 114] width 14 height 14
type input "2"
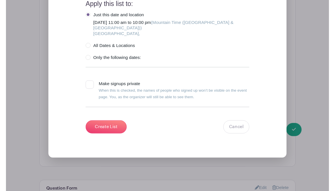
scroll to position [1097, 0]
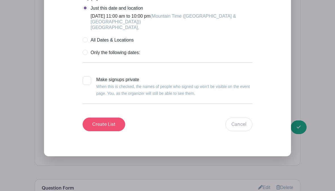
click at [101, 131] on input "Create List" at bounding box center [104, 124] width 43 height 14
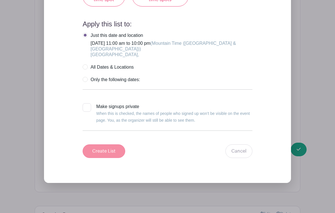
scroll to position [1076, 0]
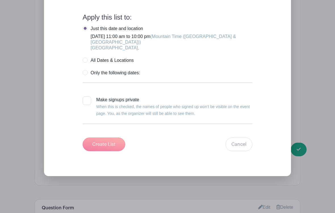
click at [105, 151] on div "Create List Cancel" at bounding box center [168, 145] width 170 height 14
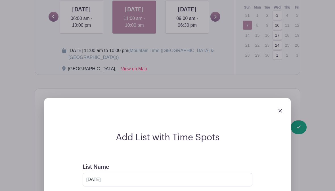
scroll to position [408, 0]
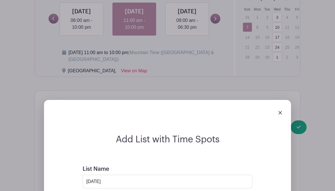
click at [281, 114] on img at bounding box center [280, 112] width 3 height 3
click at [280, 114] on img at bounding box center [280, 112] width 3 height 3
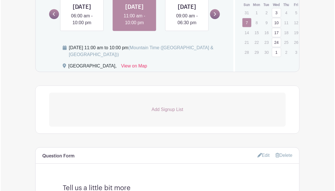
scroll to position [412, 0]
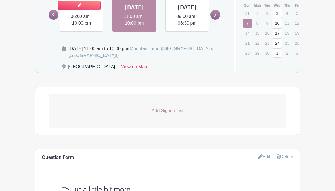
click at [82, 27] on link at bounding box center [82, 27] width 0 height 0
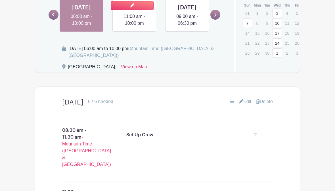
click at [134, 27] on link at bounding box center [134, 27] width 0 height 0
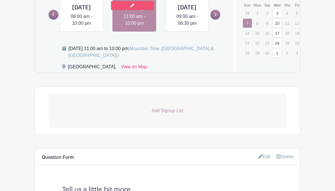
click at [142, 7] on link at bounding box center [132, 5] width 43 height 9
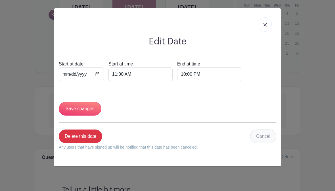
click at [270, 139] on link "Cancel" at bounding box center [263, 136] width 26 height 14
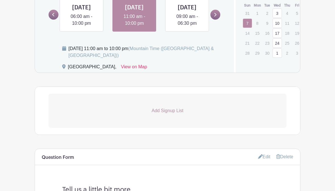
click at [167, 114] on p "Add Signup List" at bounding box center [168, 110] width 238 height 7
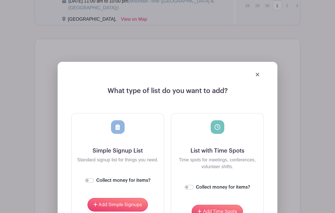
scroll to position [467, 0]
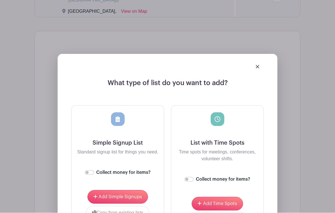
click at [218, 138] on div at bounding box center [217, 126] width 83 height 27
click at [228, 207] on span "Add Time Spots" at bounding box center [220, 204] width 34 height 5
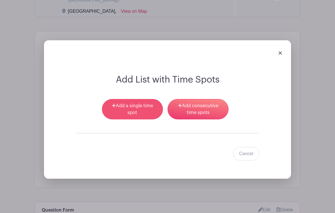
click at [141, 118] on link "Add a single time spot" at bounding box center [132, 109] width 61 height 20
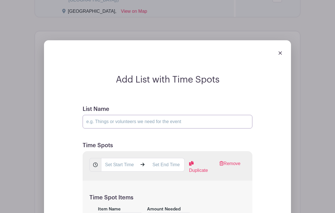
click at [121, 129] on input "List Name" at bounding box center [168, 122] width 170 height 14
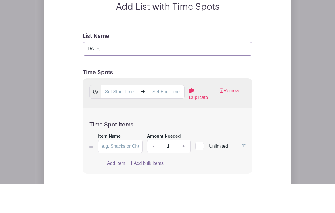
scroll to position [514, 0]
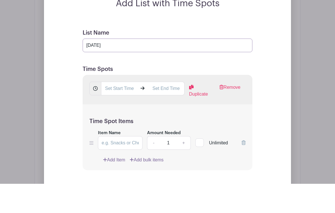
type input "[DATE]"
click at [118, 111] on input "text" at bounding box center [119, 118] width 36 height 14
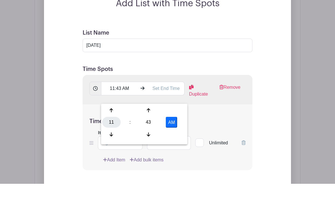
click at [111, 146] on div "11" at bounding box center [111, 151] width 18 height 11
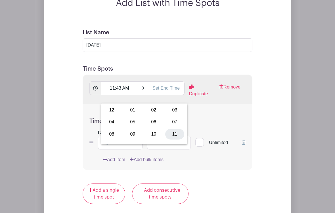
click at [175, 134] on div "11" at bounding box center [174, 134] width 19 height 11
click at [154, 124] on div "43" at bounding box center [148, 122] width 18 height 11
click at [109, 109] on div "00" at bounding box center [111, 110] width 19 height 11
type input "11:00 AM"
click at [169, 95] on input "text" at bounding box center [166, 89] width 36 height 14
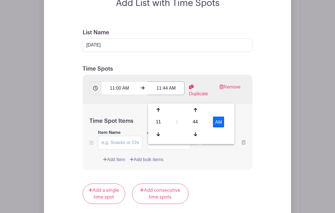
scroll to position [544, 0]
click at [161, 123] on div "11" at bounding box center [158, 122] width 18 height 11
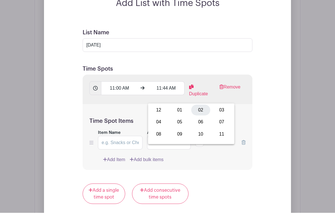
click at [201, 108] on div "02" at bounding box center [200, 110] width 19 height 11
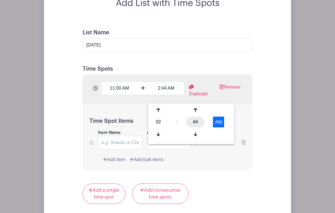
click at [198, 123] on div "44" at bounding box center [195, 122] width 18 height 11
click at [159, 111] on div "00" at bounding box center [158, 110] width 19 height 11
click at [219, 122] on button "AM" at bounding box center [218, 122] width 11 height 11
type input "2:00 PM"
click at [116, 150] on input "Item Name" at bounding box center [120, 143] width 45 height 14
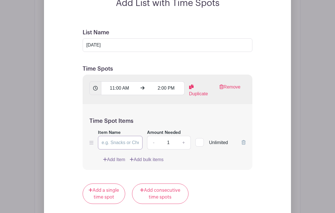
scroll to position [544, 0]
paste input "Market Booth Support"
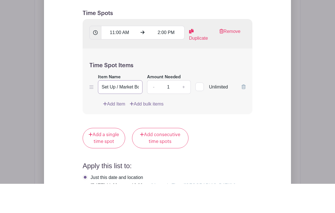
scroll to position [571, 0]
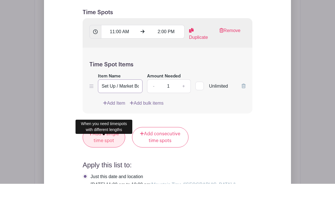
type input "Set Up / Market Booth Support"
click at [99, 157] on link "Add a single time spot" at bounding box center [104, 167] width 43 height 20
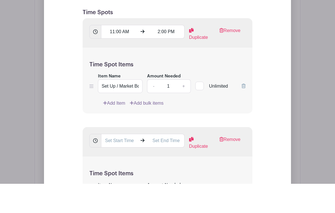
scroll to position [600, 0]
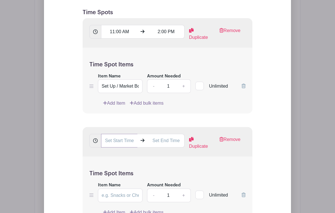
click at [112, 148] on input "text" at bounding box center [119, 141] width 36 height 14
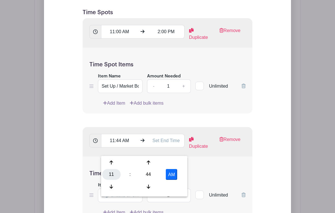
click at [111, 173] on div "11" at bounding box center [111, 174] width 18 height 11
click at [155, 166] on div "02" at bounding box center [153, 162] width 19 height 11
click at [151, 174] on div "44" at bounding box center [148, 174] width 18 height 11
click at [106, 164] on div "00" at bounding box center [111, 162] width 19 height 11
click at [173, 178] on button "AM" at bounding box center [171, 174] width 11 height 11
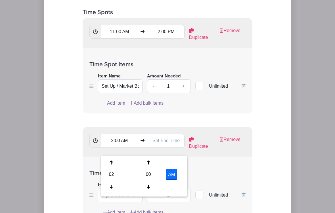
type input "2:00 PM"
click at [168, 148] on input "text" at bounding box center [166, 141] width 36 height 14
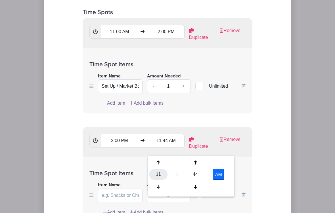
click at [161, 176] on div "11" at bounding box center [158, 174] width 18 height 11
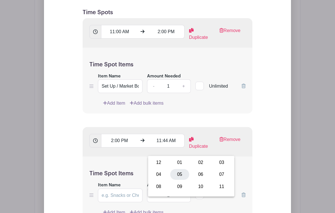
click at [182, 176] on div "05" at bounding box center [179, 174] width 19 height 11
click at [197, 174] on div "44" at bounding box center [195, 174] width 18 height 11
click at [160, 168] on div "00" at bounding box center [158, 162] width 19 height 11
click at [221, 171] on button "AM" at bounding box center [218, 174] width 11 height 11
type input "5:00 PM"
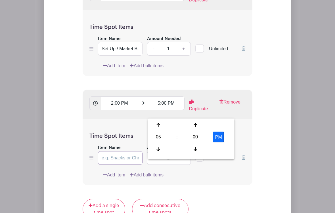
click at [121, 165] on input "Item Name" at bounding box center [120, 159] width 45 height 14
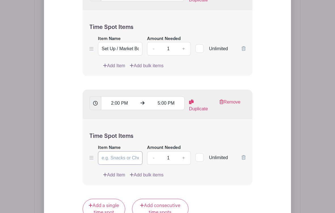
scroll to position [638, 0]
paste input "Market Booth Support"
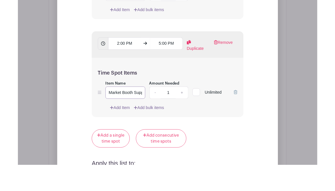
scroll to position [689, 0]
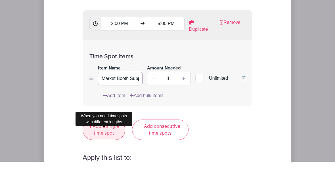
type input "Market Booth Support"
click at [103, 149] on link "Add a single time spot" at bounding box center [104, 159] width 43 height 20
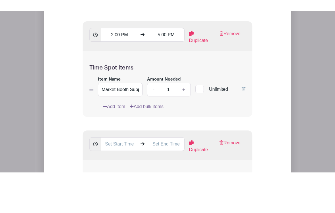
scroll to position [718, 0]
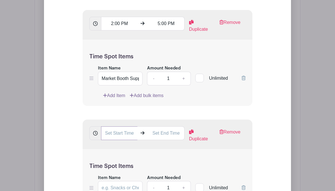
click at [116, 138] on input "text" at bounding box center [119, 133] width 36 height 14
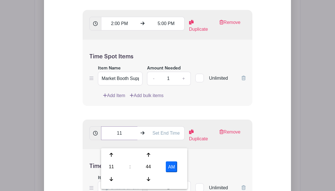
type input "1"
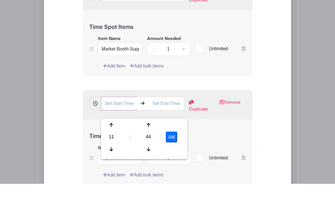
scroll to position [725, 0]
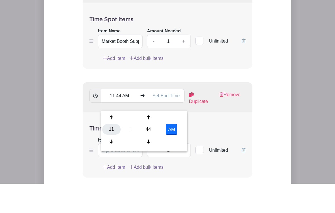
click at [114, 153] on div "11" at bounding box center [111, 158] width 18 height 11
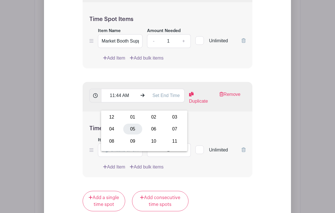
click at [133, 130] on div "05" at bounding box center [132, 129] width 19 height 11
click at [155, 129] on div "44" at bounding box center [148, 129] width 18 height 11
click at [111, 118] on div "00" at bounding box center [111, 117] width 19 height 11
click at [171, 130] on button "AM" at bounding box center [171, 129] width 11 height 11
type input "5:00 PM"
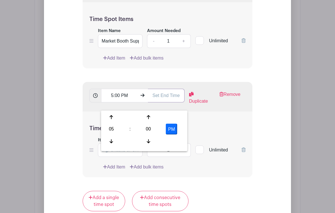
click at [163, 103] on input "text" at bounding box center [166, 96] width 36 height 14
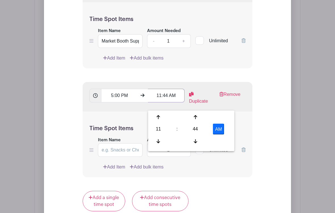
scroll to position [755, 0]
click at [162, 131] on div "11" at bounding box center [158, 129] width 18 height 11
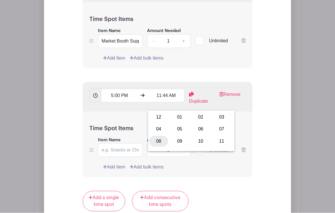
click at [156, 140] on div "08" at bounding box center [158, 141] width 19 height 11
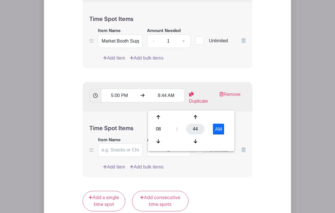
click at [195, 130] on div "44" at bounding box center [195, 129] width 18 height 11
click at [158, 117] on div "00" at bounding box center [158, 117] width 19 height 11
click at [221, 128] on button "AM" at bounding box center [218, 129] width 11 height 11
type input "8:00 PM"
click at [258, 120] on form "List Name [DATE] Time Spots 11:00 AM 2:00 PM Duplicate Remove Time Spot Items I…" at bounding box center [167, 90] width 183 height 559
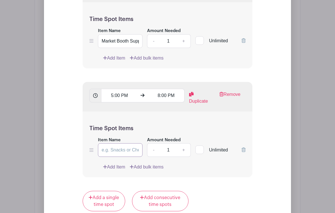
click at [114, 157] on input "Item Name" at bounding box center [120, 150] width 45 height 14
paste input "Market Booth Support"
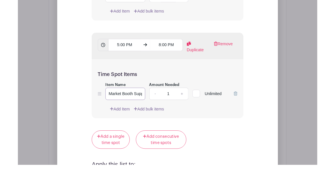
scroll to position [794, 0]
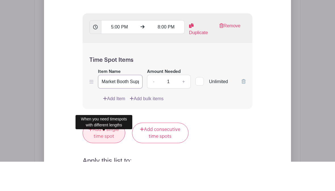
type input "Market Booth Support"
click at [106, 152] on link "Add a single time spot" at bounding box center [104, 162] width 43 height 20
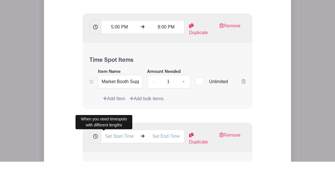
scroll to position [824, 0]
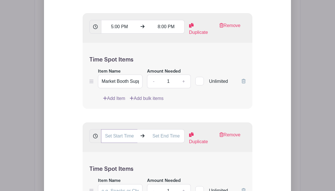
click at [119, 143] on input "text" at bounding box center [119, 136] width 36 height 14
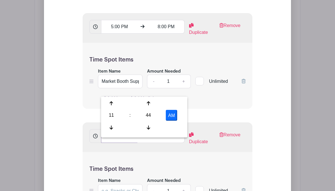
scroll to position [824, 0]
click at [112, 115] on div "11" at bounding box center [111, 115] width 18 height 11
click at [109, 127] on div "08" at bounding box center [111, 127] width 19 height 11
click at [155, 116] on div "44" at bounding box center [148, 115] width 18 height 11
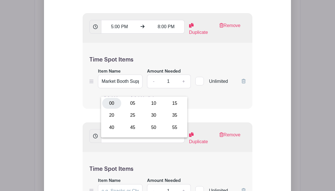
click at [111, 102] on div "00" at bounding box center [111, 103] width 19 height 11
type input "8:00 AM"
click at [162, 143] on input "text" at bounding box center [166, 136] width 36 height 14
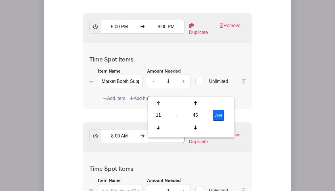
scroll to position [824, 0]
click at [152, 114] on div "11" at bounding box center [158, 115] width 18 height 11
click at [203, 128] on div "10" at bounding box center [200, 127] width 19 height 11
click at [194, 115] on div "45" at bounding box center [195, 115] width 18 height 11
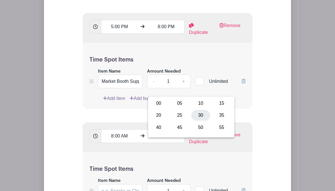
click at [199, 115] on div "30" at bounding box center [200, 115] width 19 height 11
click at [218, 113] on button "AM" at bounding box center [218, 115] width 11 height 11
type input "10:30 PM"
click at [265, 153] on div "Add List with Time Spots List Name [DATE] Time Spots 11:00 AM 2:00 PM Duplicate…" at bounding box center [167, 64] width 211 height 693
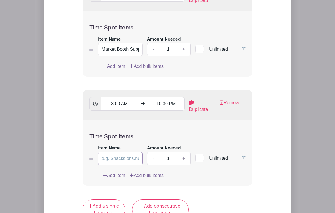
click at [121, 165] on input "Item Name" at bounding box center [120, 159] width 45 height 14
paste input "Market Booth Support"
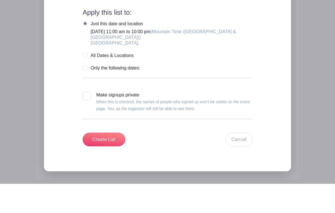
scroll to position [1054, 0]
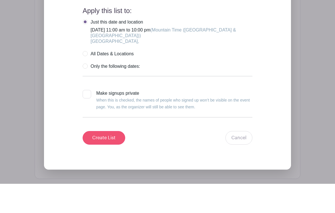
type input "Market Booth Support / Tear Down"
click at [99, 160] on input "Create List" at bounding box center [104, 167] width 43 height 14
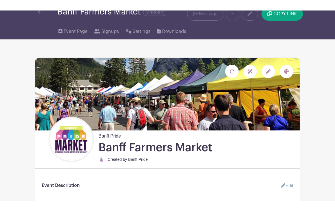
scroll to position [0, 0]
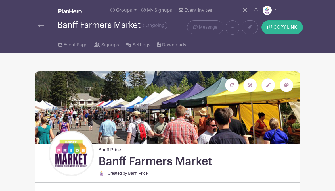
click at [290, 27] on span "COPY LINK" at bounding box center [286, 27] width 24 height 5
click at [41, 26] on img at bounding box center [41, 25] width 6 height 4
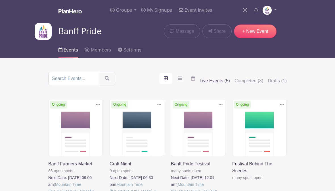
click at [42, 27] on img at bounding box center [43, 31] width 17 height 17
click at [256, 32] on link "+ New Event" at bounding box center [255, 31] width 43 height 14
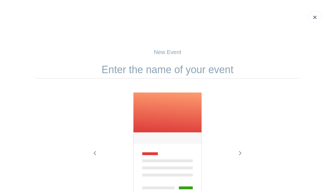
click at [180, 68] on input "text" at bounding box center [168, 70] width 266 height 18
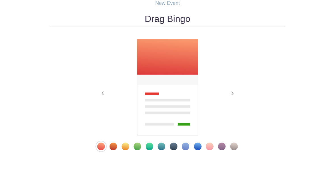
scroll to position [41, 0]
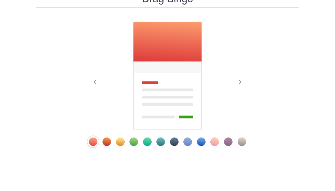
click at [228, 166] on div "Template 11" at bounding box center [228, 170] width 9 height 9
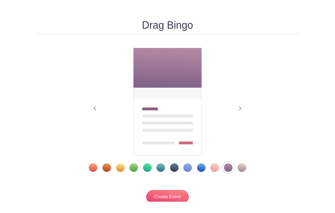
scroll to position [55, 0]
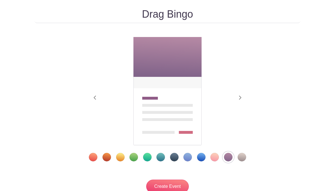
click at [199, 14] on input "Drag Bingo" at bounding box center [168, 15] width 266 height 18
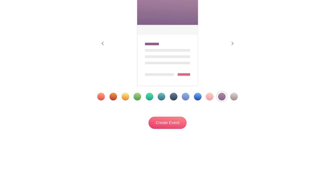
scroll to position [98, 0]
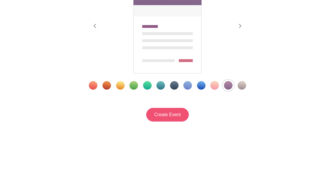
type input "Drag Bingo @ Moxy"
click at [176, 137] on input "Create Event" at bounding box center [167, 144] width 43 height 14
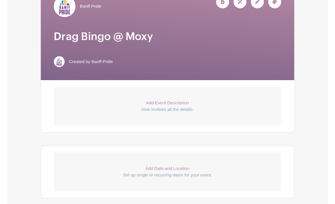
scroll to position [126, 0]
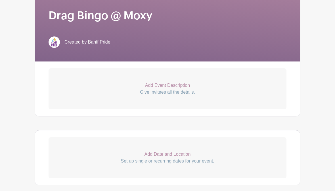
click at [162, 154] on p "Add Date and Location" at bounding box center [168, 154] width 238 height 7
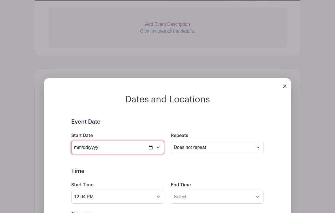
click at [112, 151] on input "[DATE]" at bounding box center [117, 148] width 93 height 14
type input "[DATE]"
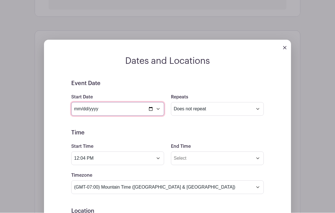
scroll to position [225, 0]
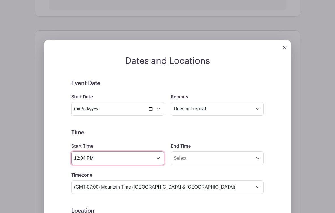
click at [80, 159] on input "12:04 PM" at bounding box center [117, 159] width 93 height 14
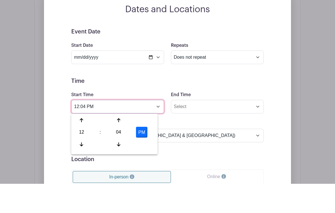
scroll to position [251, 0]
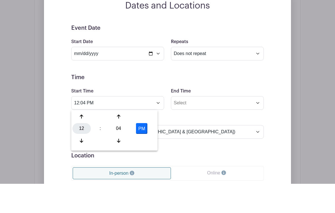
click at [80, 153] on div "12" at bounding box center [81, 158] width 18 height 11
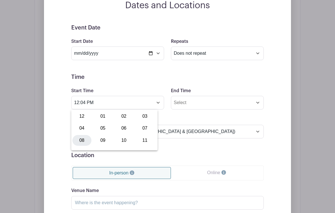
click at [82, 142] on div "08" at bounding box center [81, 140] width 19 height 11
click at [118, 129] on div "04" at bounding box center [118, 128] width 18 height 11
click at [82, 118] on div "00" at bounding box center [81, 116] width 19 height 11
type input "8:00 PM"
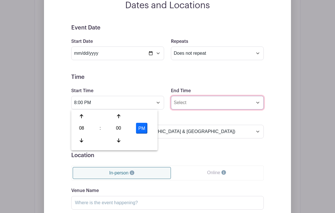
click at [190, 101] on input "End Time" at bounding box center [217, 103] width 93 height 14
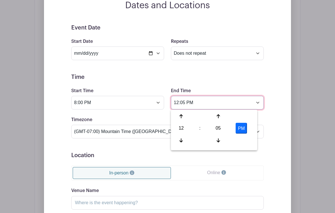
scroll to position [281, 0]
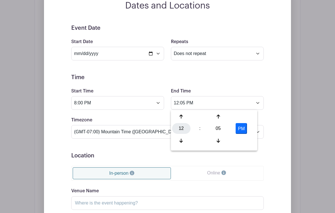
click at [182, 130] on div "12" at bounding box center [181, 128] width 18 height 11
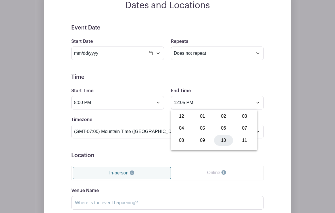
click at [225, 141] on div "10" at bounding box center [223, 140] width 19 height 11
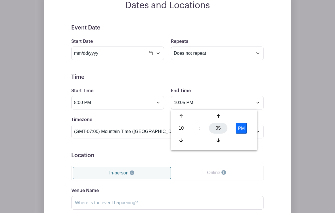
click at [219, 129] on div "05" at bounding box center [218, 128] width 18 height 11
click at [225, 131] on div "30" at bounding box center [223, 128] width 19 height 11
type input "10:30 PM"
click at [281, 112] on div "Dates and Locations Event Date Start Date [DATE] Repeats Does not repeat Daily …" at bounding box center [167, 147] width 247 height 294
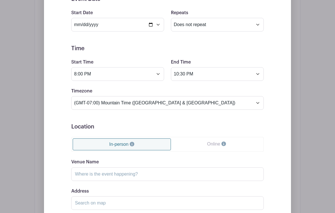
scroll to position [310, 0]
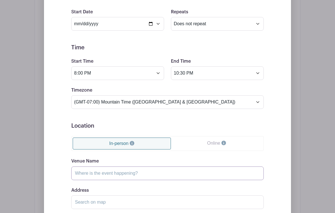
click at [120, 174] on input "Venue Name" at bounding box center [167, 174] width 193 height 14
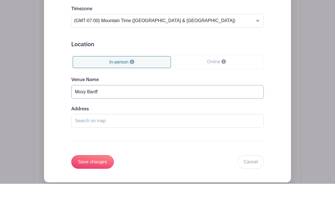
type input "Moxy Banff"
click at [86, 143] on input "Address" at bounding box center [167, 150] width 193 height 14
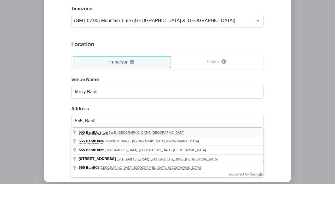
type input "[STREET_ADDRESS]"
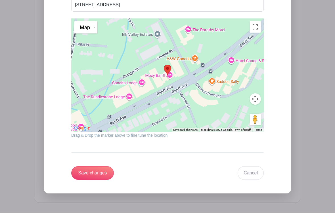
scroll to position [515, 0]
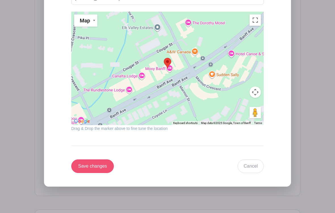
click at [89, 166] on input "Save changes" at bounding box center [92, 167] width 43 height 14
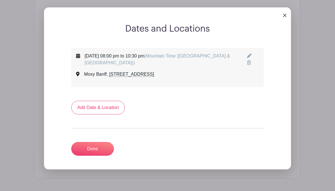
scroll to position [260, 0]
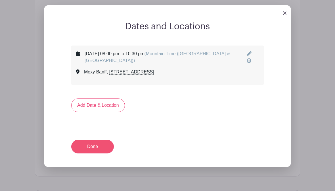
click at [88, 148] on link "Done" at bounding box center [92, 147] width 43 height 14
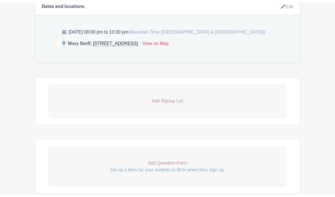
scroll to position [260, 0]
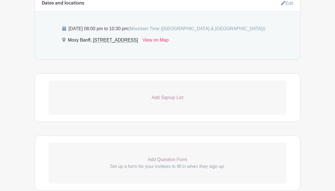
click at [160, 98] on p "Add Signup List" at bounding box center [168, 97] width 238 height 7
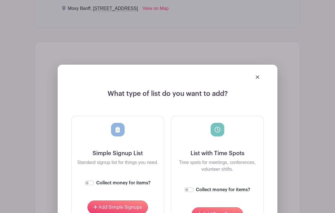
scroll to position [293, 0]
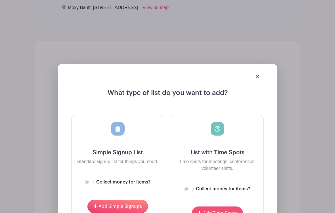
click at [221, 208] on span "Add Time Spots" at bounding box center [220, 213] width 34 height 5
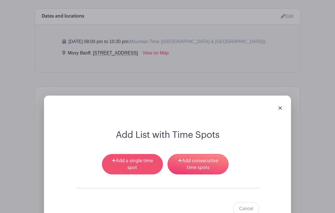
click at [133, 165] on link "Add a single time spot" at bounding box center [132, 164] width 61 height 20
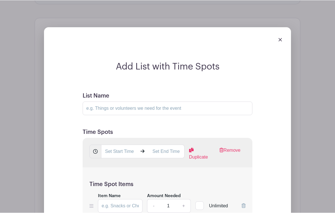
scroll to position [361, 0]
click at [118, 108] on input "List Name" at bounding box center [168, 109] width 170 height 14
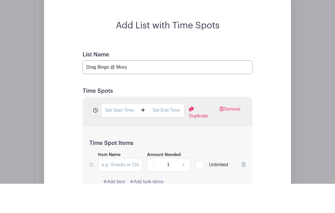
scroll to position [374, 0]
type input "Drag Bingo @ Moxy"
click at [107, 133] on input "text" at bounding box center [119, 140] width 36 height 14
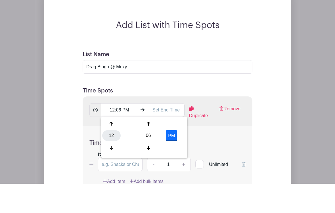
click at [110, 160] on div "12" at bounding box center [111, 165] width 18 height 11
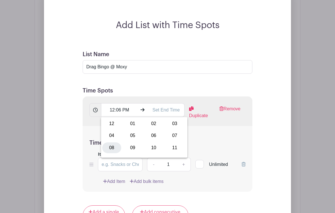
click at [113, 153] on div "08" at bounding box center [111, 148] width 19 height 11
click at [156, 140] on div "06" at bounding box center [148, 135] width 18 height 11
click at [109, 125] on div "00" at bounding box center [111, 123] width 19 height 11
type input "8:00 PM"
click at [167, 108] on input "text" at bounding box center [166, 110] width 36 height 14
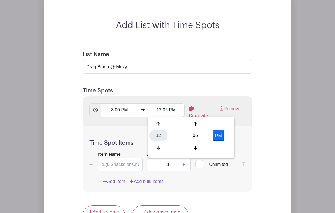
click at [158, 137] on div "12" at bounding box center [158, 135] width 18 height 11
click at [204, 147] on div "10" at bounding box center [200, 148] width 19 height 11
click at [197, 136] on div "06" at bounding box center [195, 135] width 18 height 11
click at [203, 138] on div "30" at bounding box center [200, 135] width 19 height 11
type input "10:30 PM"
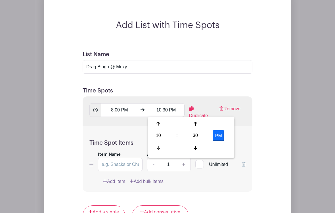
click at [256, 150] on form "List Name Drag Bingo @ Moxy Time Spots 8:00 PM 10:30 PM Duplicate Remove Time S…" at bounding box center [167, 179] width 183 height 271
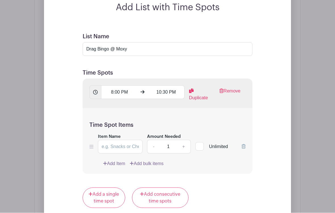
scroll to position [424, 0]
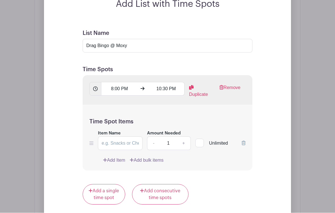
click at [110, 161] on link "Add Item" at bounding box center [114, 160] width 22 height 7
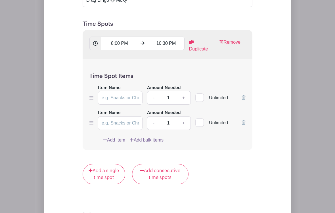
scroll to position [424, 0]
click at [119, 123] on input "Item Name" at bounding box center [120, 123] width 45 height 14
type input "Photographer"
click at [113, 100] on input "Item Name" at bounding box center [120, 98] width 45 height 14
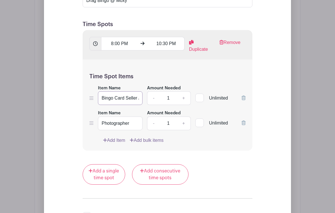
type input "Bingo Card Seller / Welcome Crew"
click at [180, 100] on link "+" at bounding box center [184, 98] width 14 height 14
click at [180, 99] on link "+" at bounding box center [184, 98] width 14 height 14
type input "3"
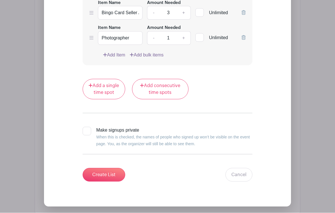
scroll to position [509, 0]
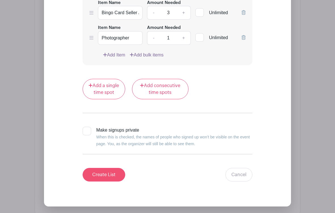
click at [107, 180] on input "Create List" at bounding box center [104, 175] width 43 height 14
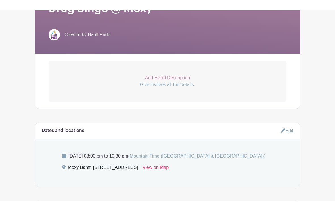
scroll to position [0, 0]
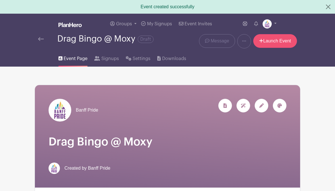
click at [280, 42] on link "Launch Event" at bounding box center [275, 41] width 44 height 14
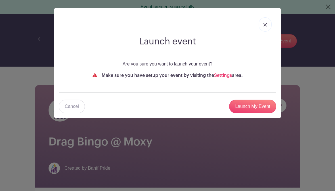
click at [264, 25] on img at bounding box center [265, 24] width 3 height 3
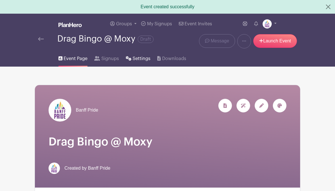
click at [137, 62] on span "Settings" at bounding box center [142, 58] width 18 height 7
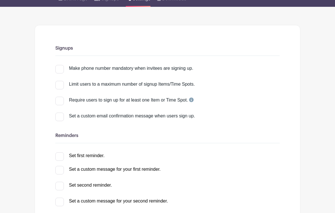
scroll to position [46, 0]
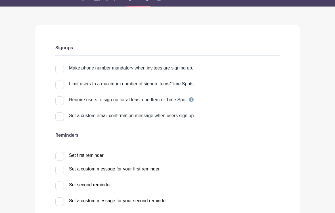
click at [59, 156] on input "Set first reminder." at bounding box center [57, 155] width 4 height 4
checkbox input "true"
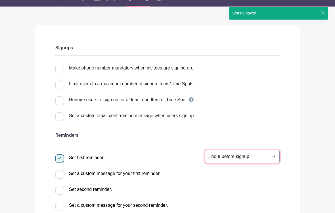
click at [265, 156] on select "1 hour before signup 2 hours before signup 3 hours before signup 4 hours before…" at bounding box center [242, 157] width 75 height 14
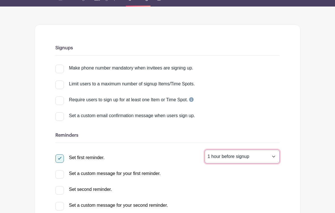
select select "24"
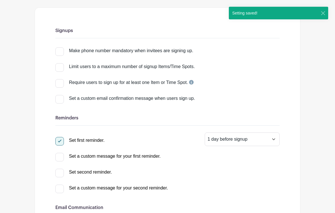
click at [59, 171] on input "Set second reminder." at bounding box center [57, 171] width 4 height 4
checkbox input "true"
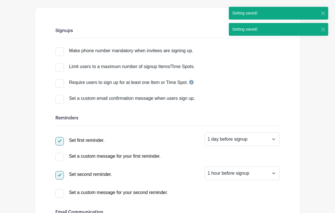
click at [270, 178] on select "1 hour before signup 2 hours before signup 3 hours before signup 4 hours before…" at bounding box center [242, 174] width 75 height 14
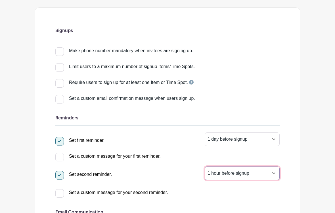
select select "5"
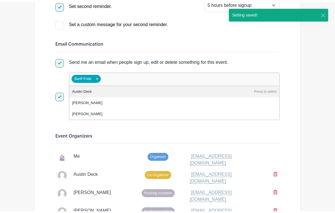
scroll to position [230, 0]
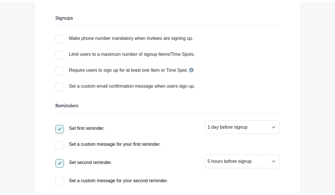
scroll to position [0, 0]
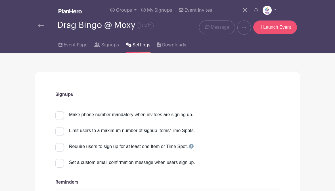
click at [284, 26] on link "Launch Event" at bounding box center [275, 27] width 44 height 14
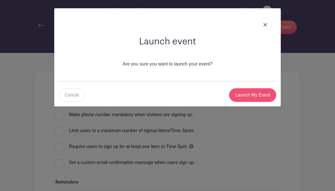
click at [259, 94] on input "Launch My Event" at bounding box center [252, 95] width 47 height 14
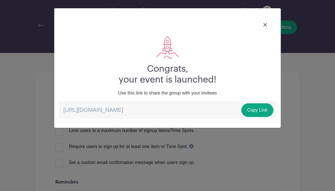
click at [265, 23] on img at bounding box center [265, 24] width 3 height 3
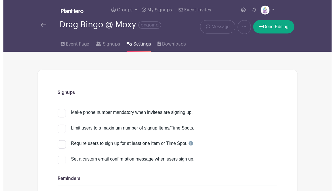
scroll to position [2, 0]
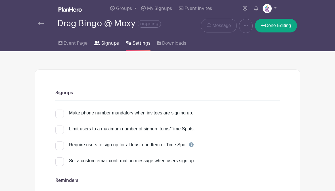
click at [109, 44] on span "Signups" at bounding box center [110, 43] width 18 height 7
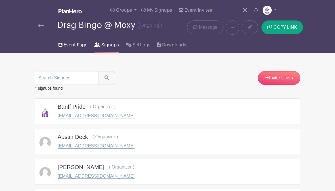
click at [74, 46] on span "Event Page" at bounding box center [76, 44] width 24 height 7
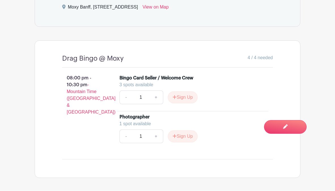
scroll to position [247, 0]
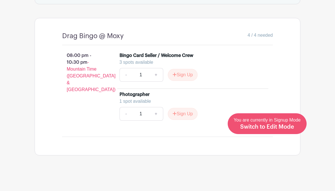
click at [290, 128] on span "Switch to Edit Mode" at bounding box center [267, 127] width 54 height 6
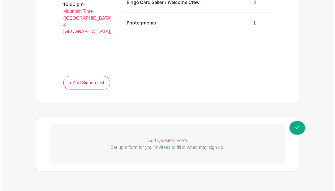
scroll to position [368, 0]
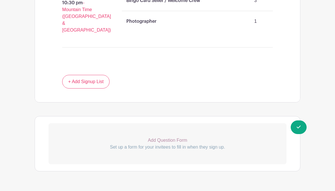
click at [166, 137] on p "Add Question Form" at bounding box center [168, 140] width 238 height 7
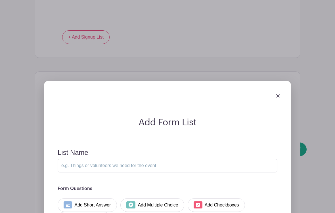
scroll to position [430, 0]
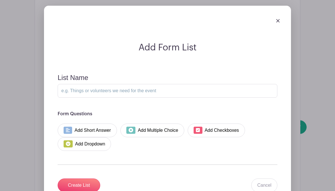
click at [278, 19] on img at bounding box center [277, 20] width 3 height 3
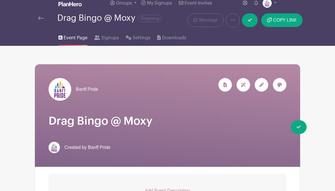
scroll to position [0, 0]
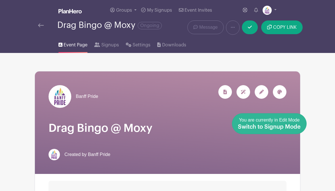
click at [296, 122] on span "You are currently in Edit Mode Switch to Signup Mode" at bounding box center [269, 123] width 63 height 12
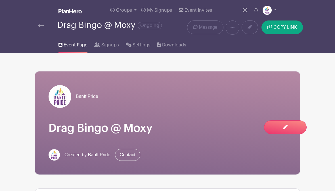
click at [42, 25] on img at bounding box center [41, 25] width 6 height 4
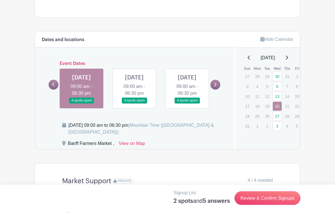
scroll to position [326, 0]
click at [288, 57] on icon at bounding box center [286, 57] width 3 height 5
click at [286, 58] on div "[DATE]" at bounding box center [268, 58] width 51 height 7
click at [295, 76] on p "5" at bounding box center [297, 76] width 9 height 9
click at [216, 87] on icon at bounding box center [215, 85] width 2 height 4
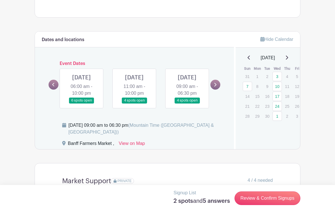
click at [82, 104] on link at bounding box center [82, 104] width 0 height 0
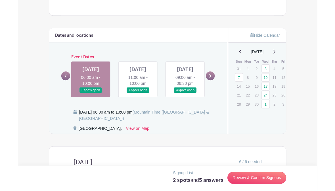
scroll to position [348, 0]
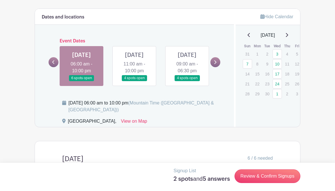
click at [82, 81] on link at bounding box center [82, 81] width 0 height 0
